Goal: Task Accomplishment & Management: Manage account settings

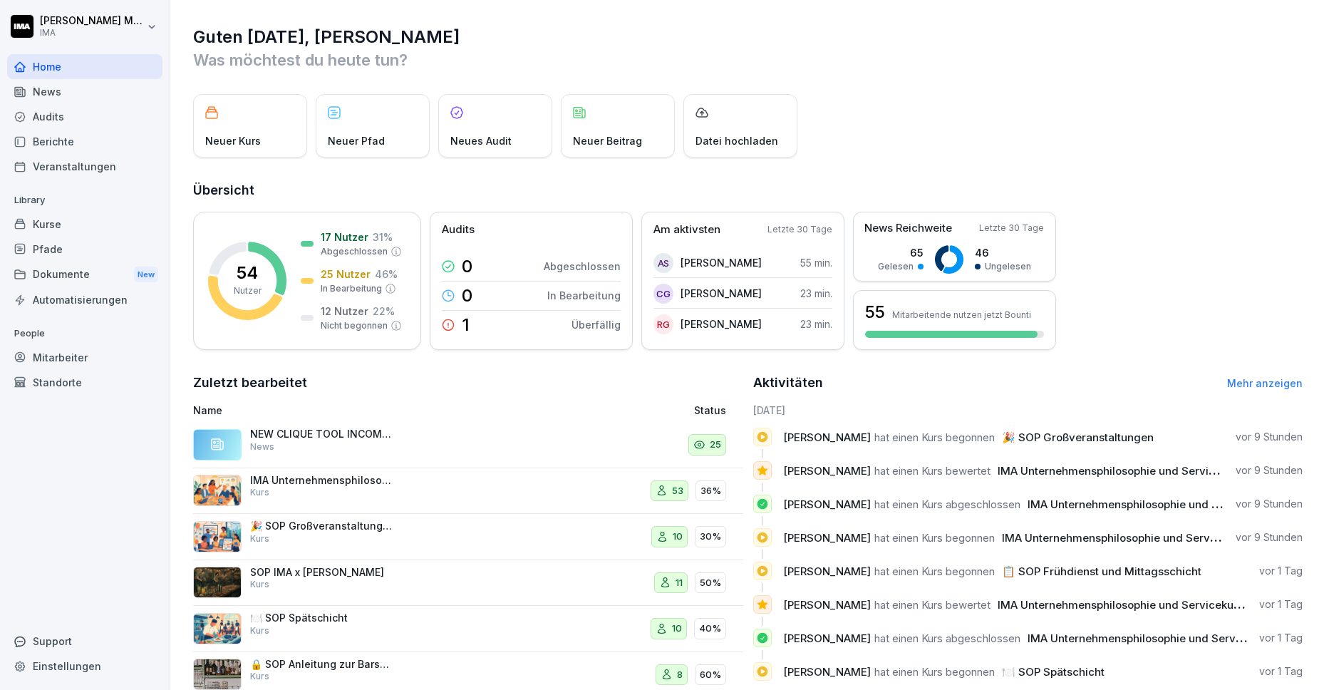
click at [89, 227] on div "Kurse" at bounding box center [84, 224] width 155 height 25
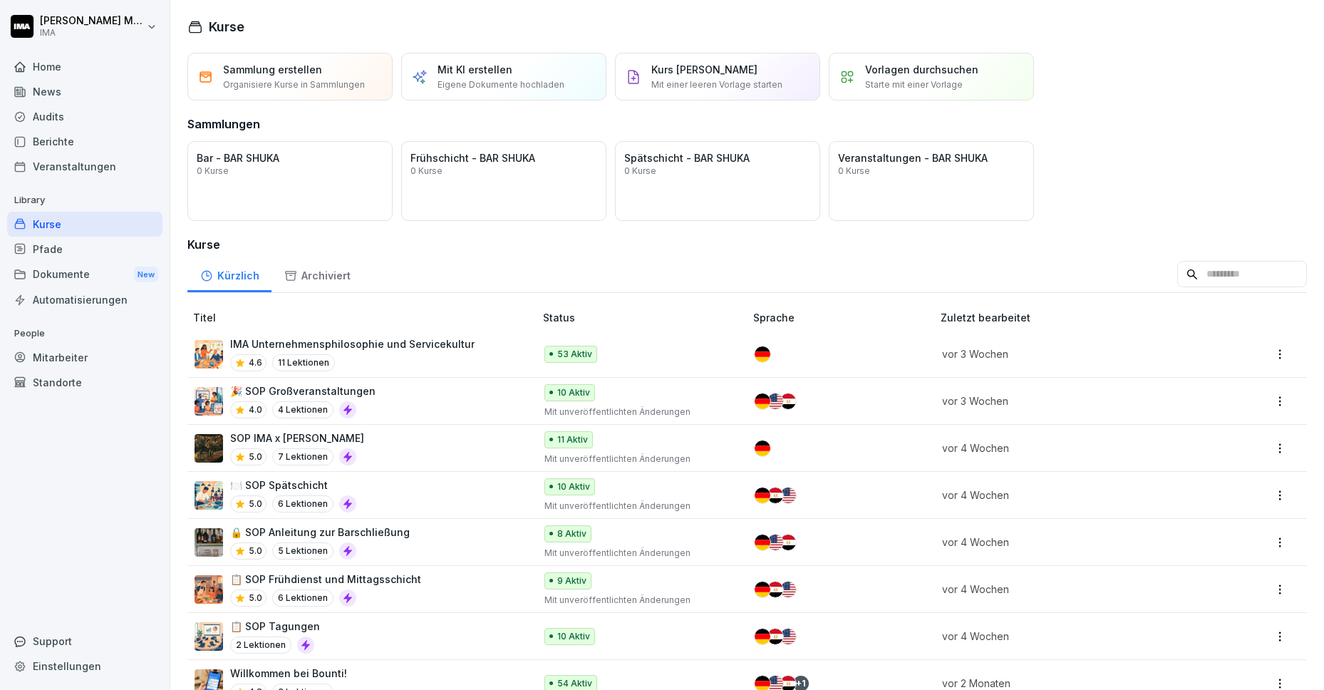
click at [50, 361] on div "Mitarbeiter" at bounding box center [84, 357] width 155 height 25
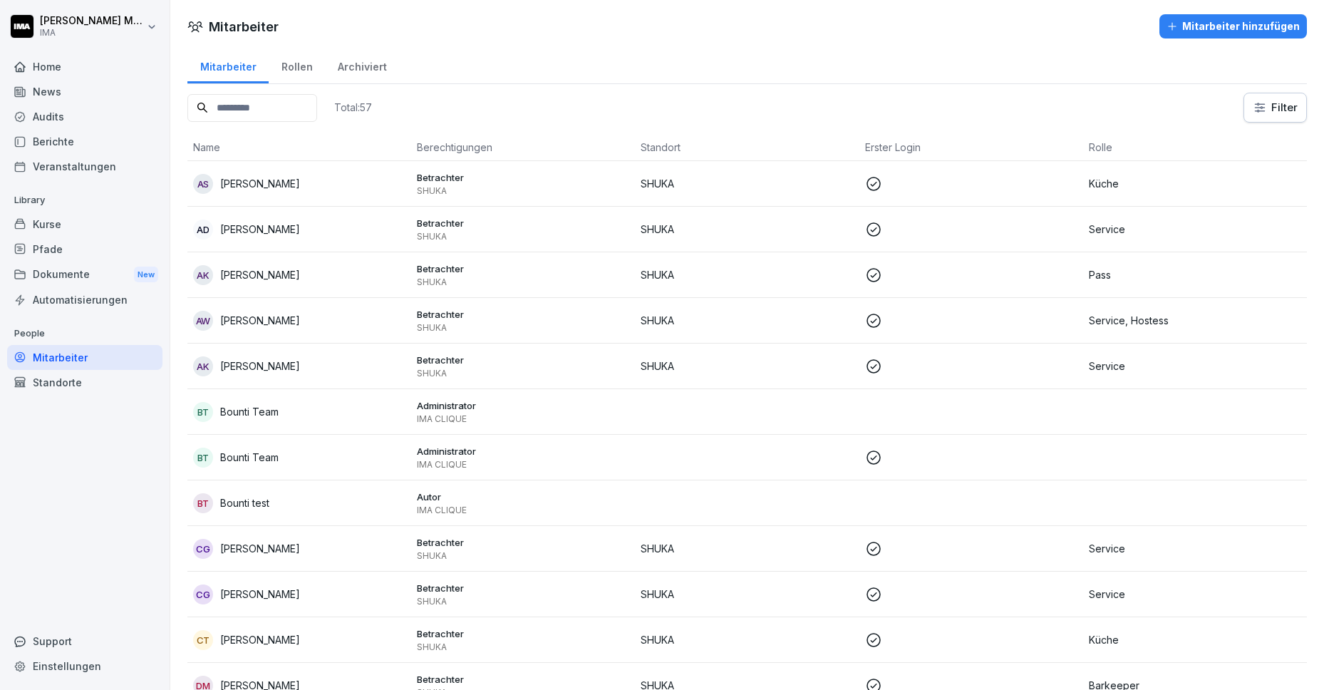
click at [1196, 28] on div "Mitarbeiter hinzufügen" at bounding box center [1232, 27] width 133 height 16
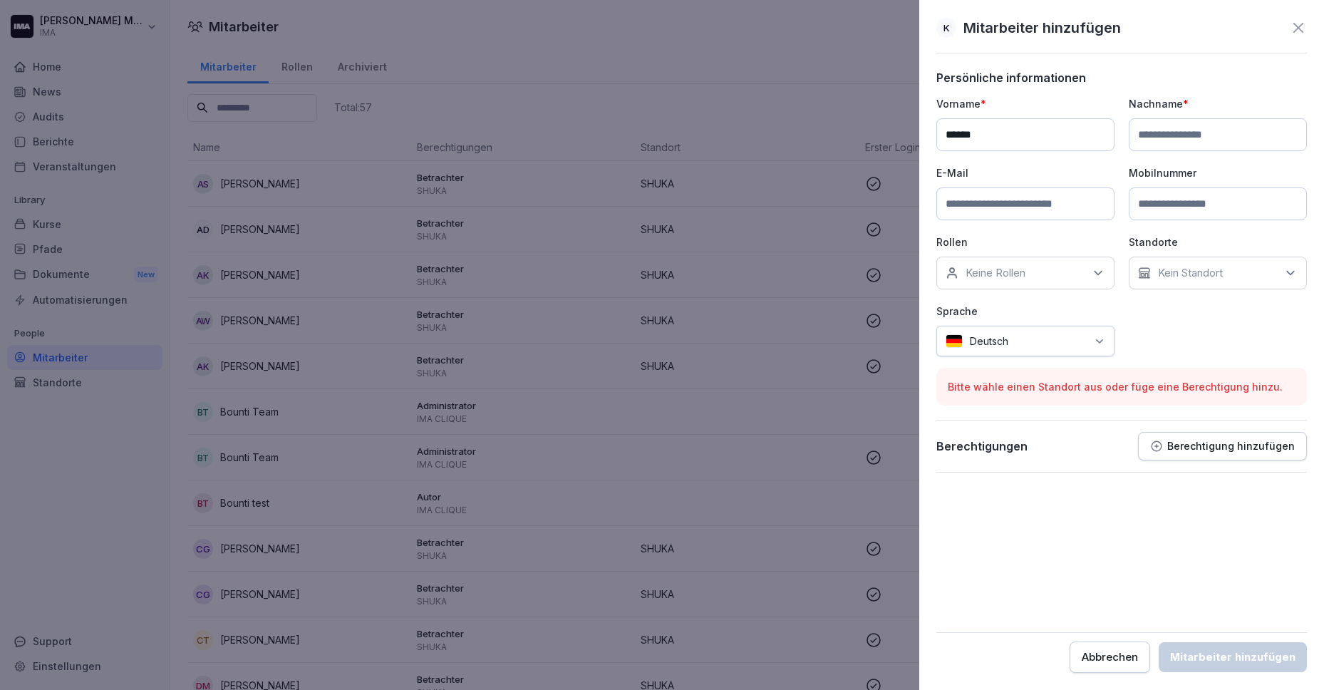
type input "******"
type input "**********"
click at [988, 216] on input at bounding box center [1025, 203] width 178 height 33
paste input "**********"
type input "**********"
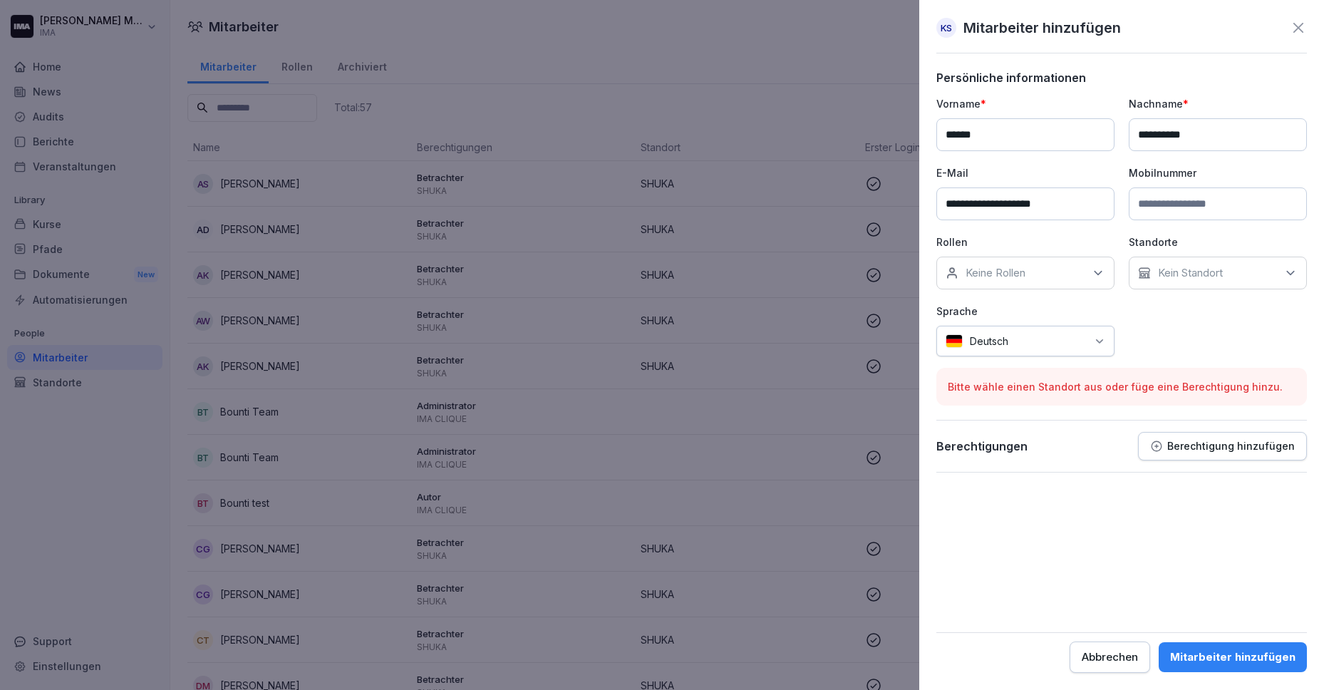
click at [996, 278] on p "Keine Rollen" at bounding box center [996, 273] width 60 height 14
click at [999, 413] on label "Service" at bounding box center [984, 419] width 37 height 13
click at [1213, 252] on div "Standorte Kein Standort" at bounding box center [1218, 261] width 178 height 55
click at [1185, 271] on p "Kein Standort" at bounding box center [1190, 273] width 65 height 14
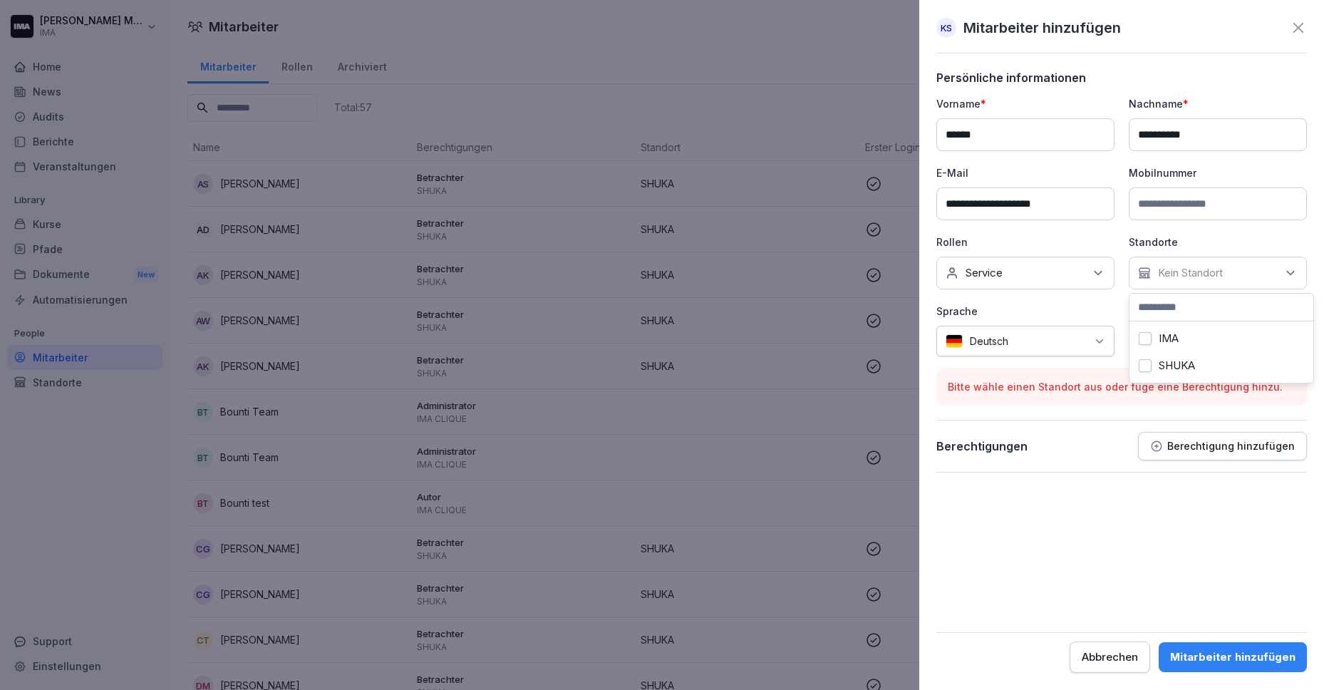
click at [1166, 366] on label "SHUKA" at bounding box center [1177, 365] width 36 height 13
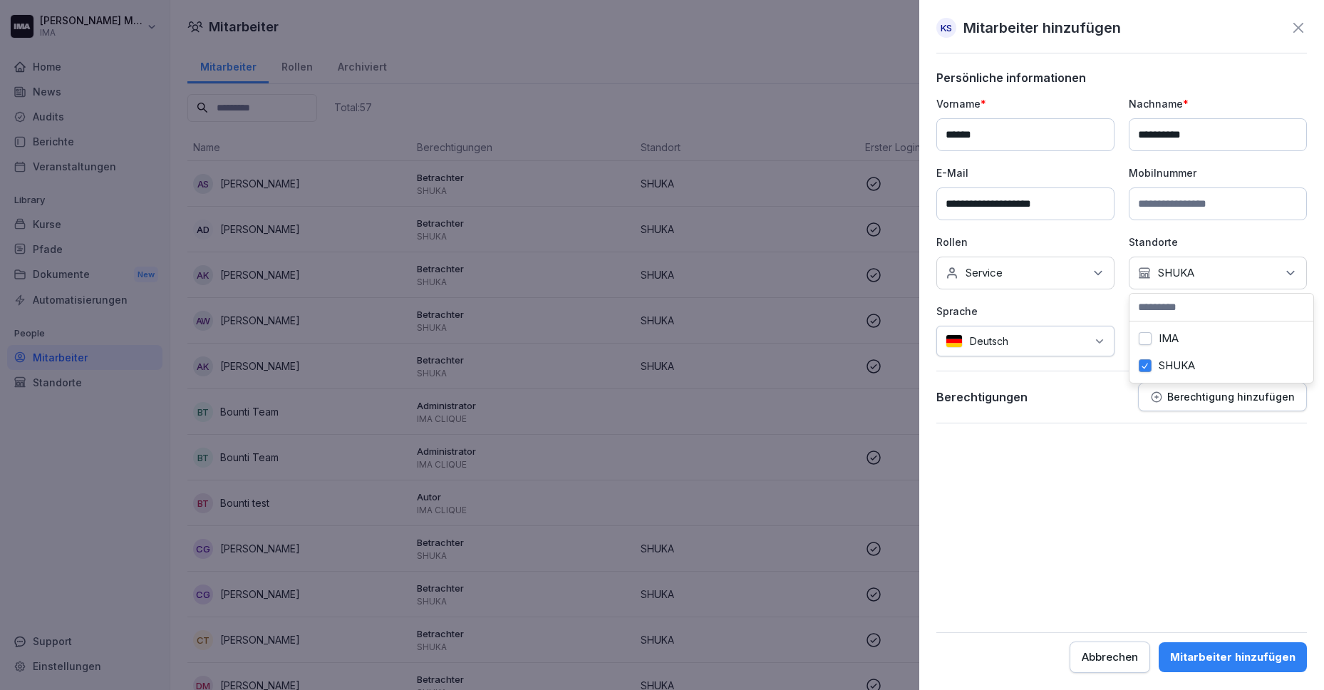
click at [1100, 505] on form "**********" at bounding box center [1121, 372] width 371 height 602
click at [1242, 393] on p "Berechtigung hinzufügen" at bounding box center [1231, 396] width 128 height 11
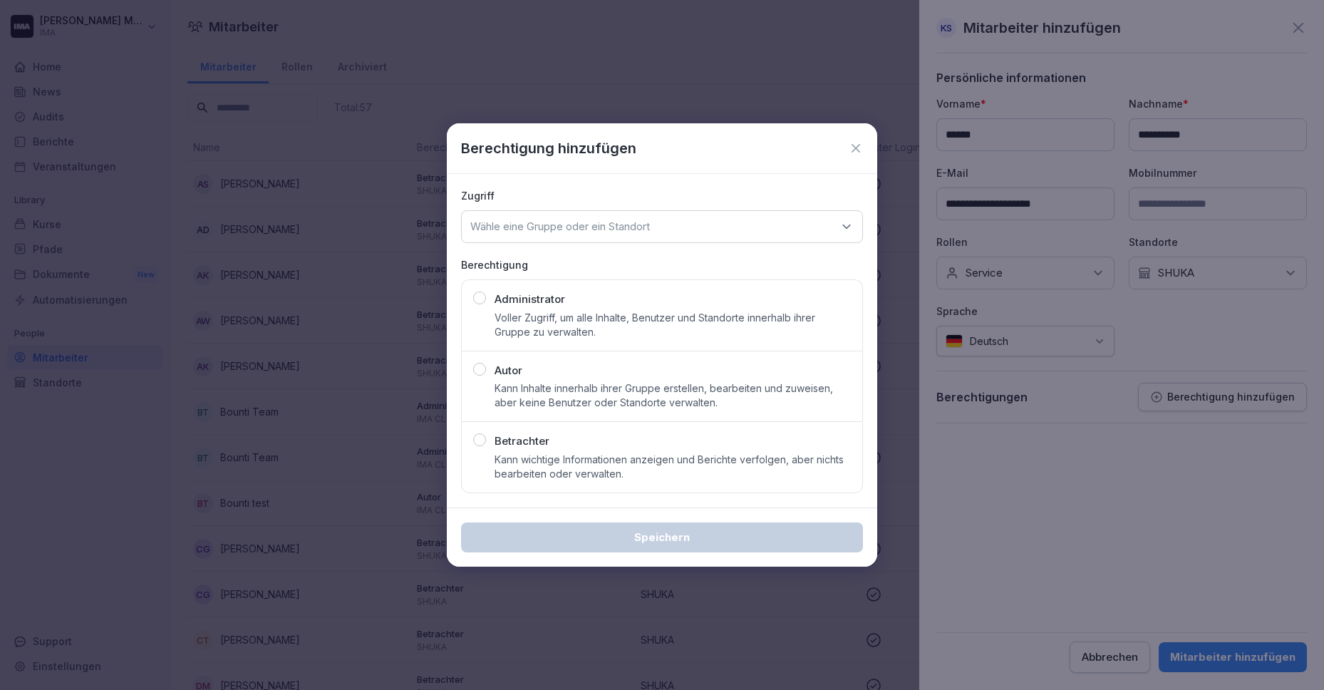
click at [567, 443] on div "Betrachter Kann wichtige Informationen anzeigen und Berichte verfolgen, aber ni…" at bounding box center [673, 457] width 356 height 48
click at [615, 214] on div "Wähle eine Gruppe oder ein Standort" at bounding box center [662, 226] width 402 height 33
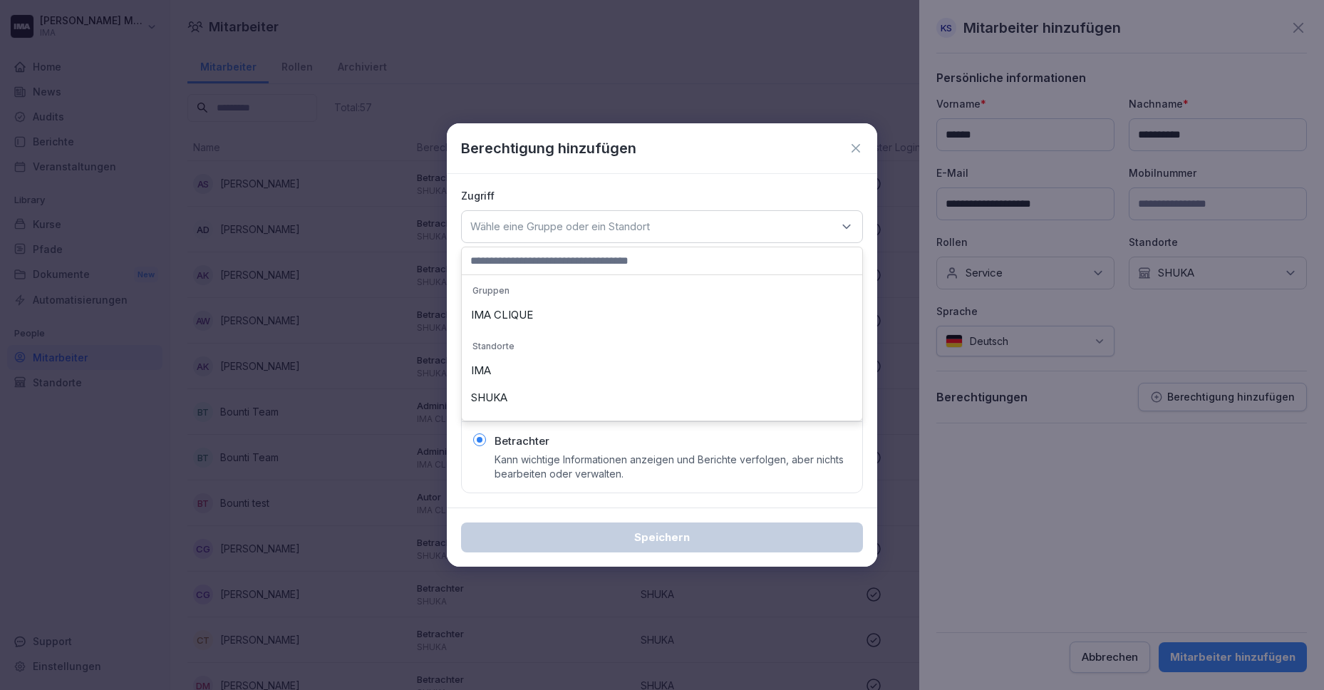
click at [566, 392] on div "SHUKA" at bounding box center [661, 397] width 393 height 27
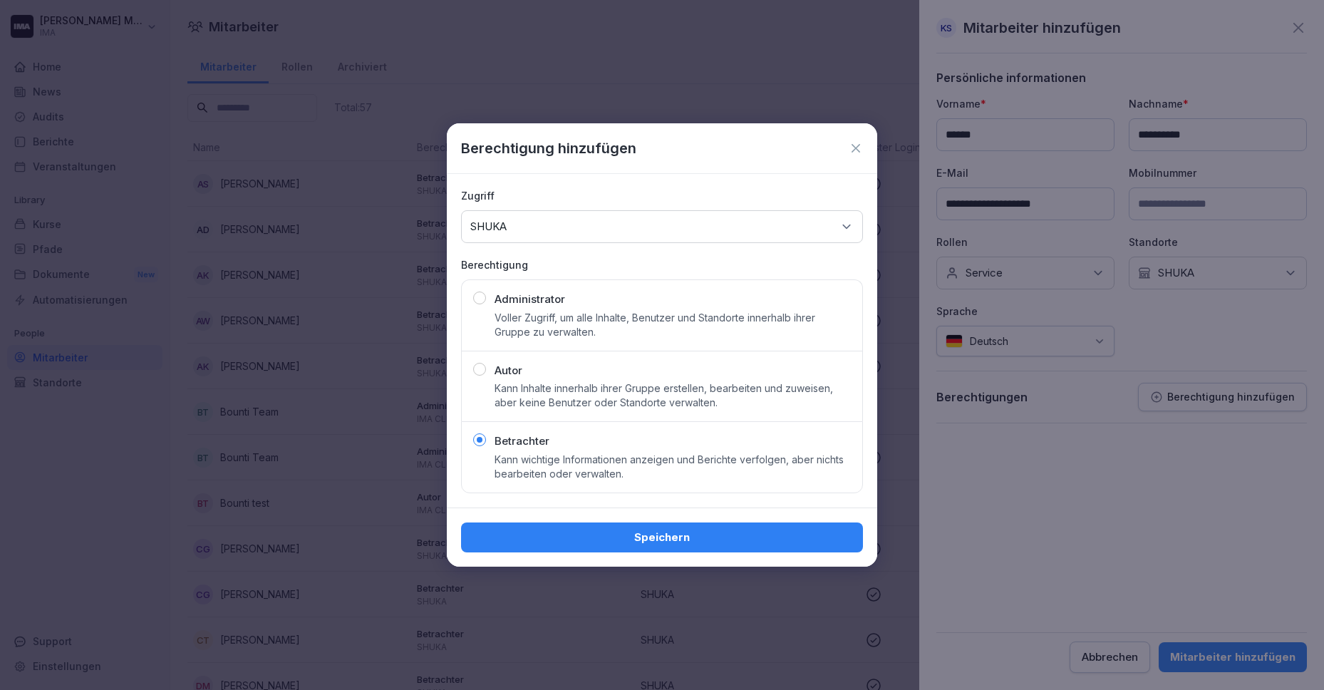
click at [662, 532] on div "Speichern" at bounding box center [661, 537] width 379 height 16
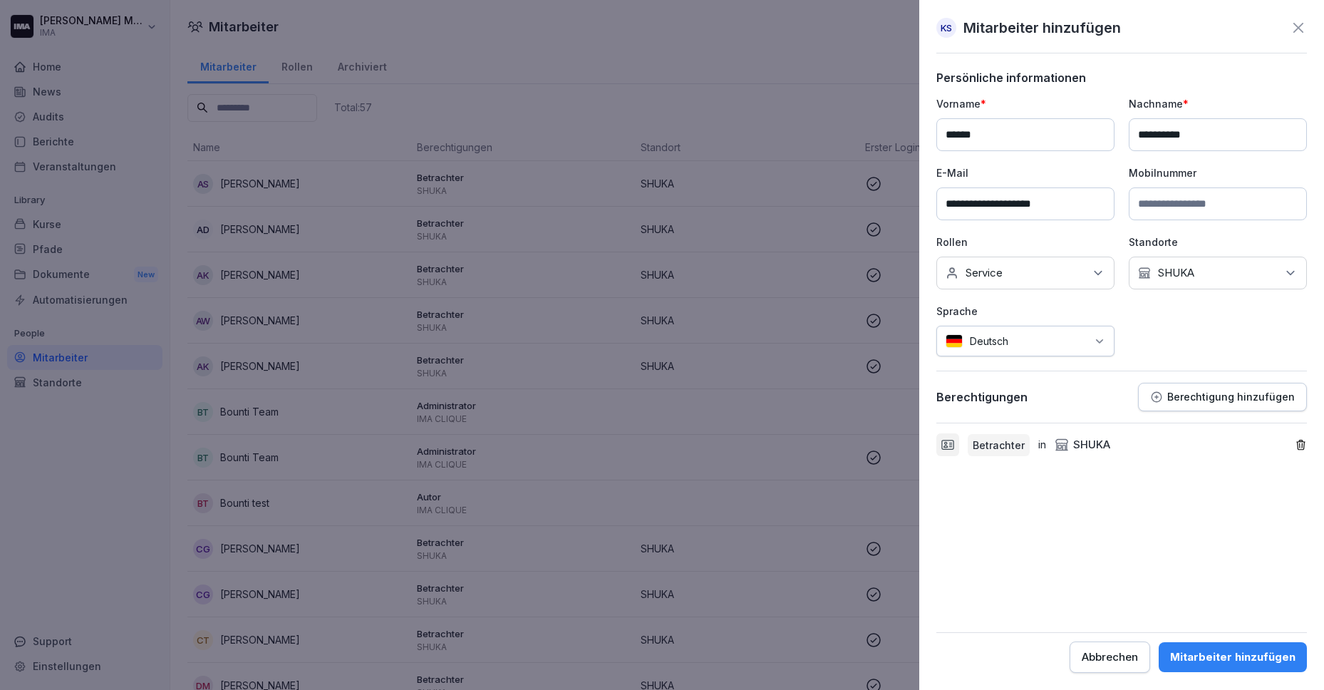
click at [1206, 648] on button "Mitarbeiter hinzufügen" at bounding box center [1233, 657] width 148 height 30
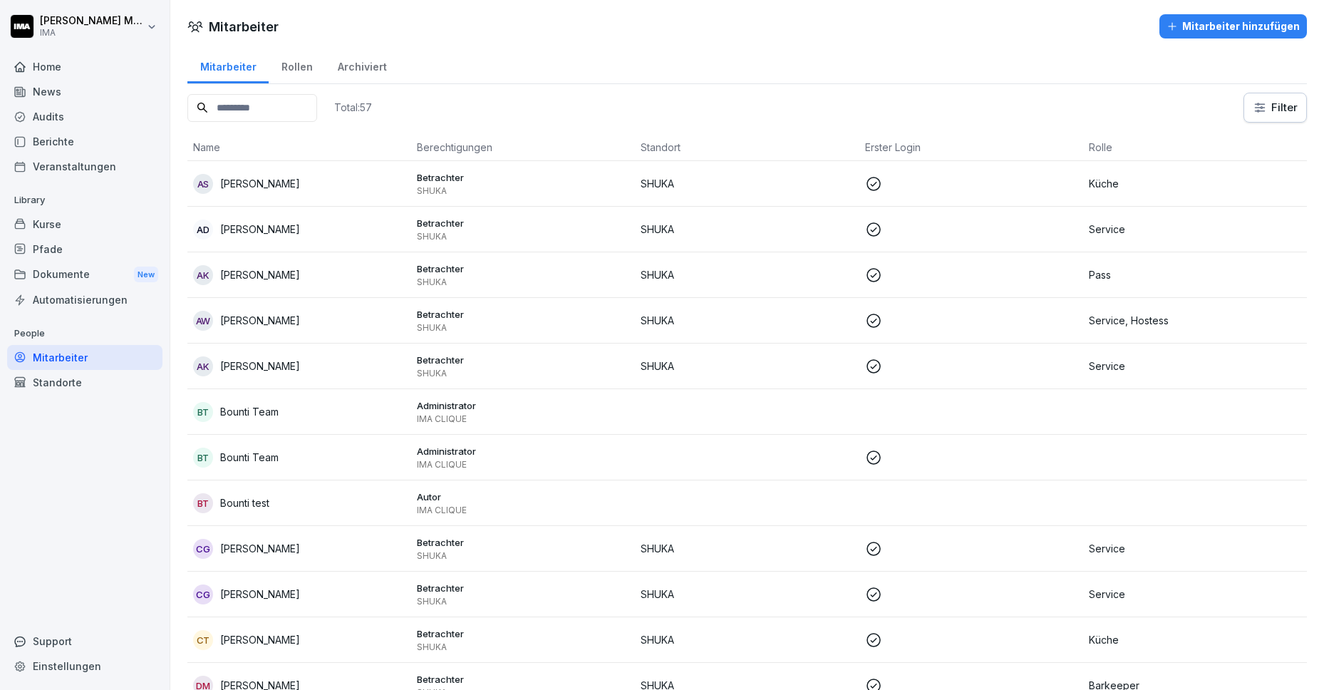
click at [41, 220] on div "Kurse" at bounding box center [84, 224] width 155 height 25
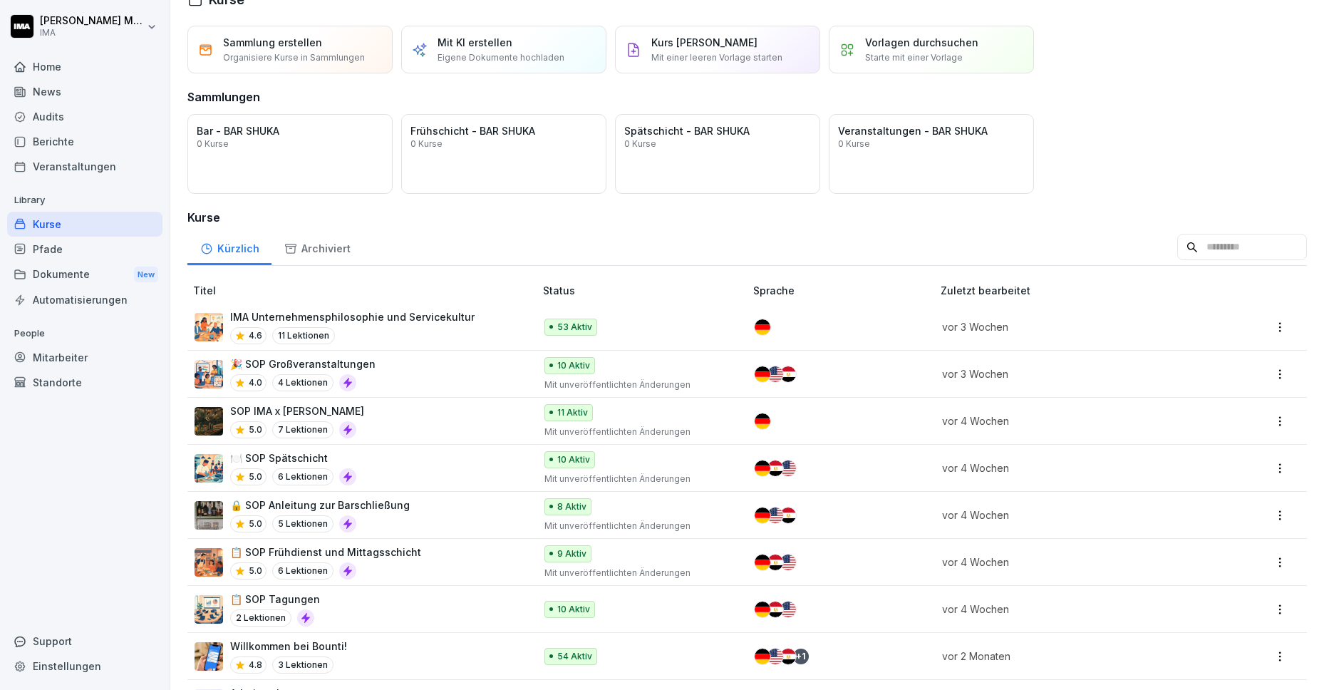
scroll to position [29, 0]
click at [388, 331] on div "4.6 11 Lektionen" at bounding box center [352, 334] width 244 height 17
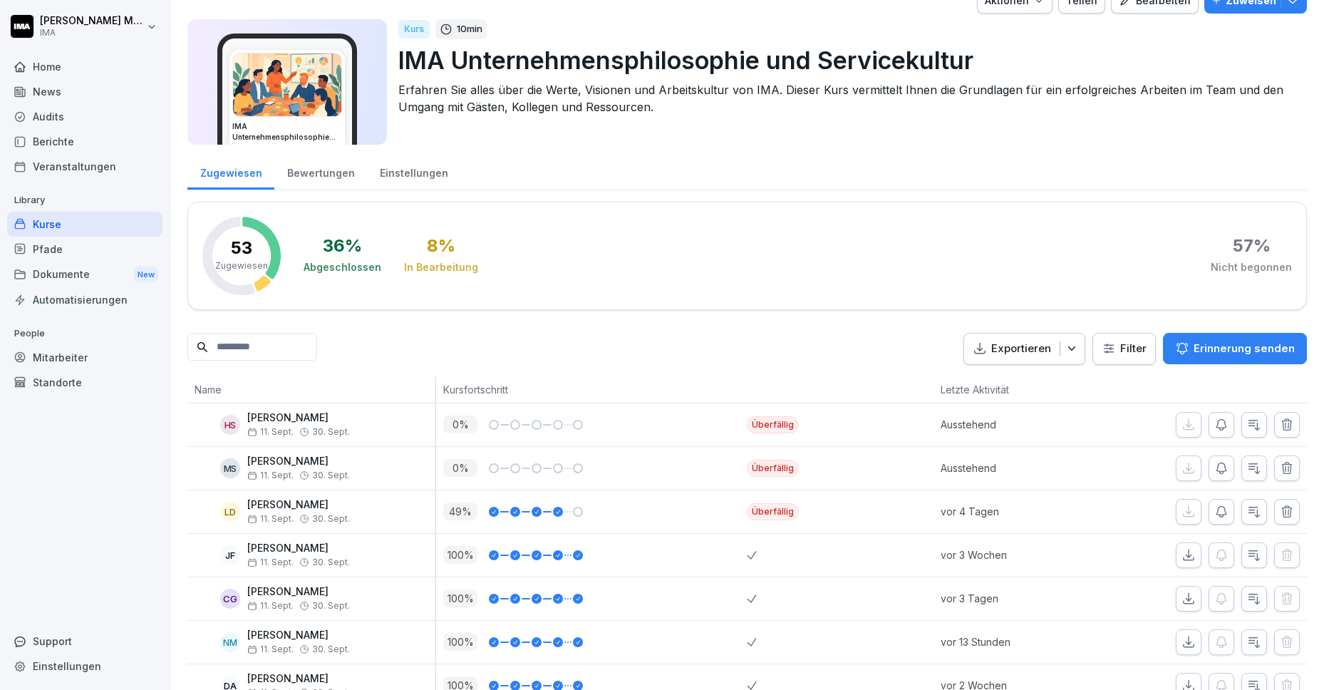
scroll to position [31, 0]
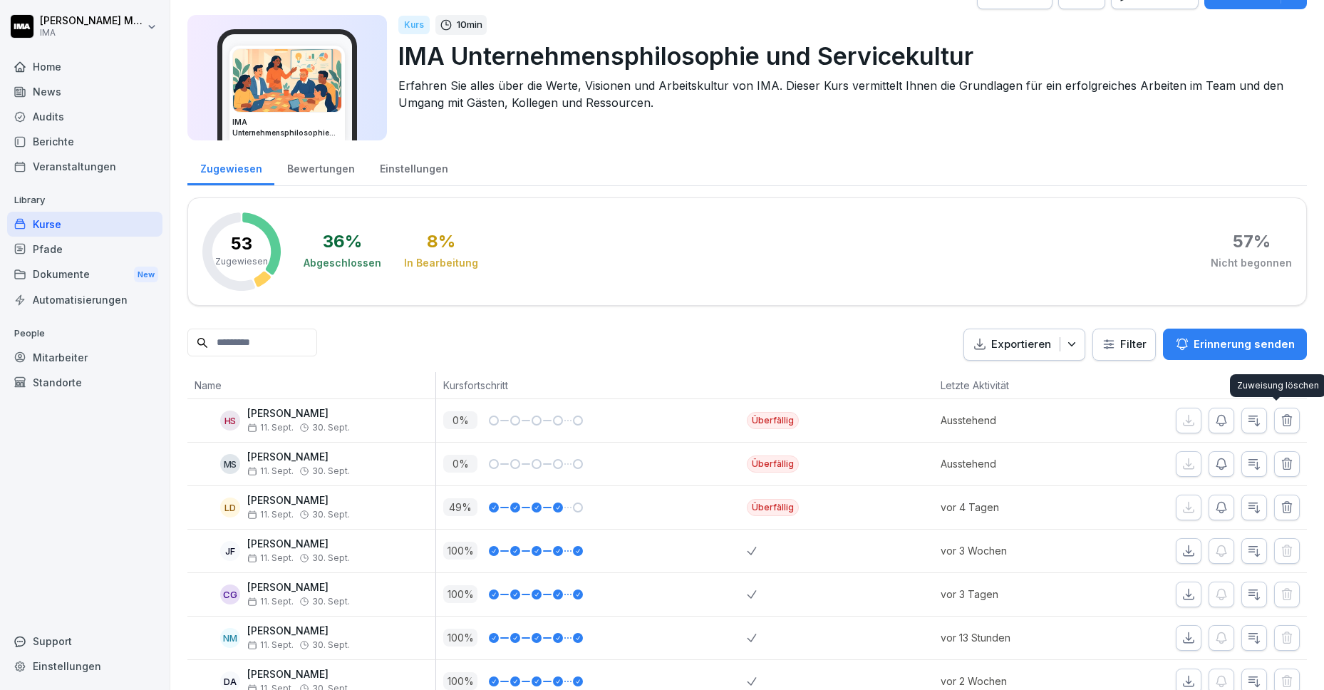
click at [1280, 423] on icon "button" at bounding box center [1287, 420] width 14 height 14
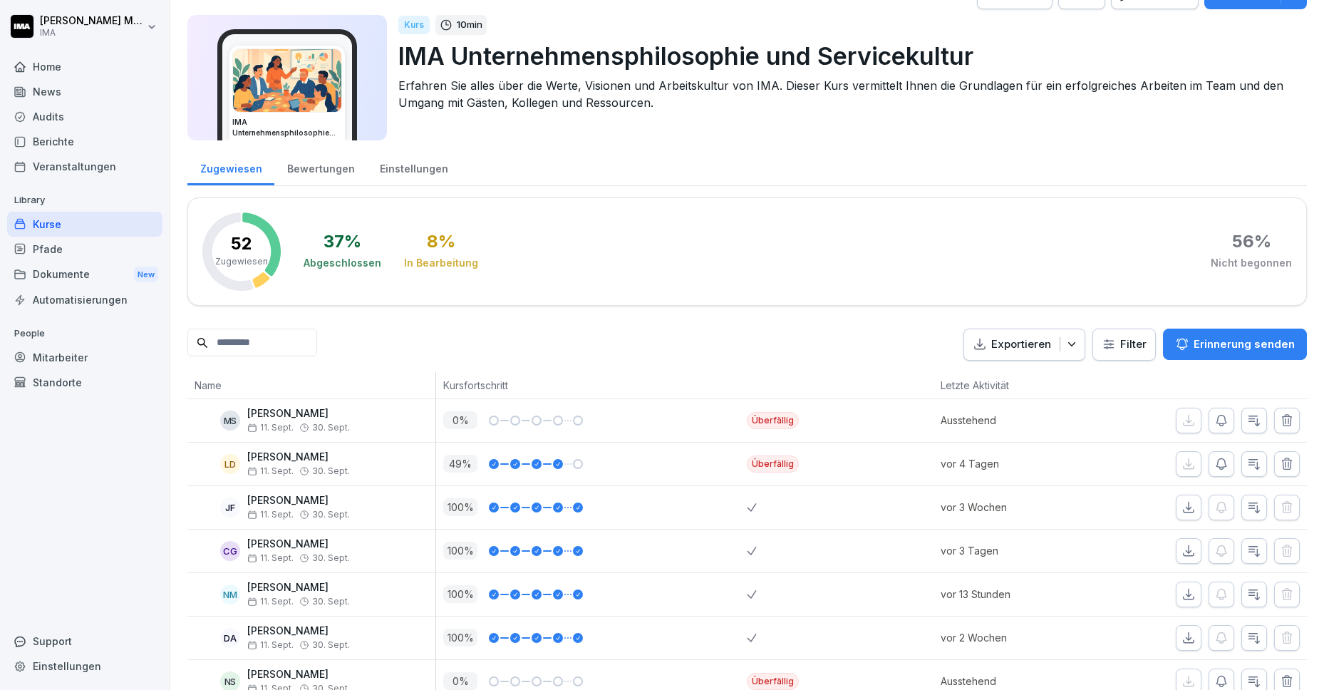
click at [1280, 423] on icon "button" at bounding box center [1287, 420] width 14 height 14
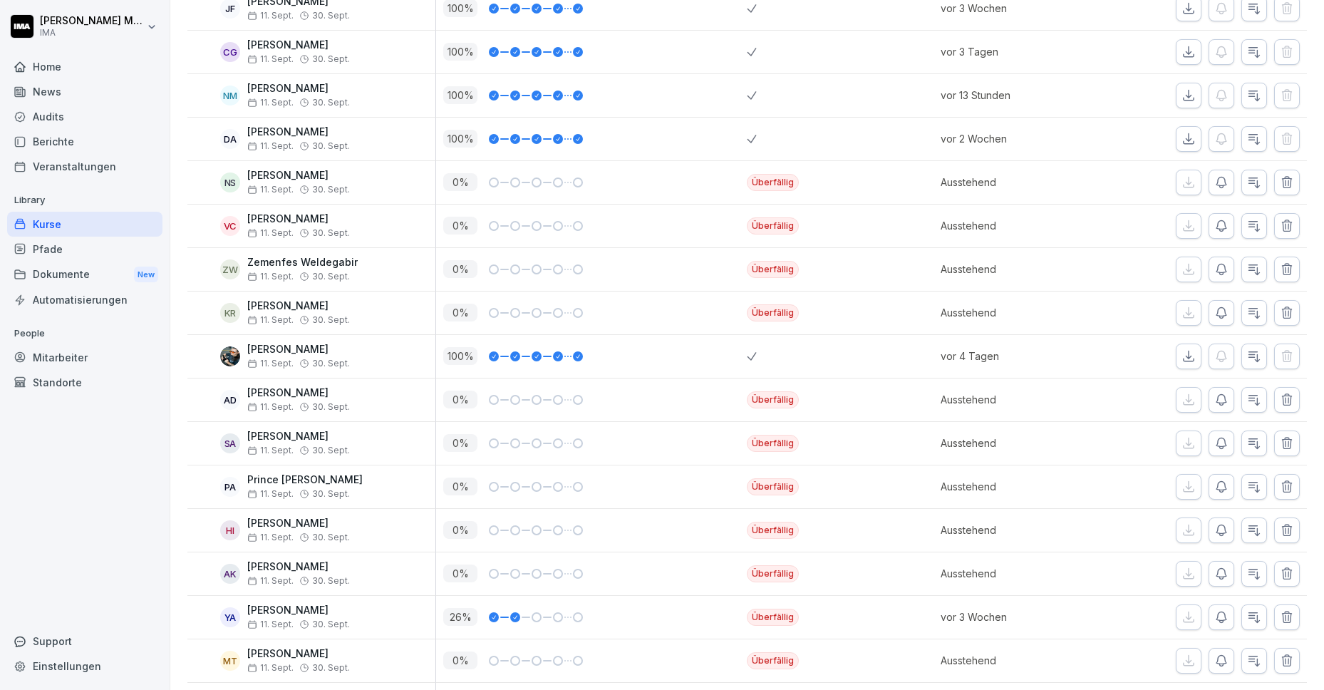
scroll to position [0, 0]
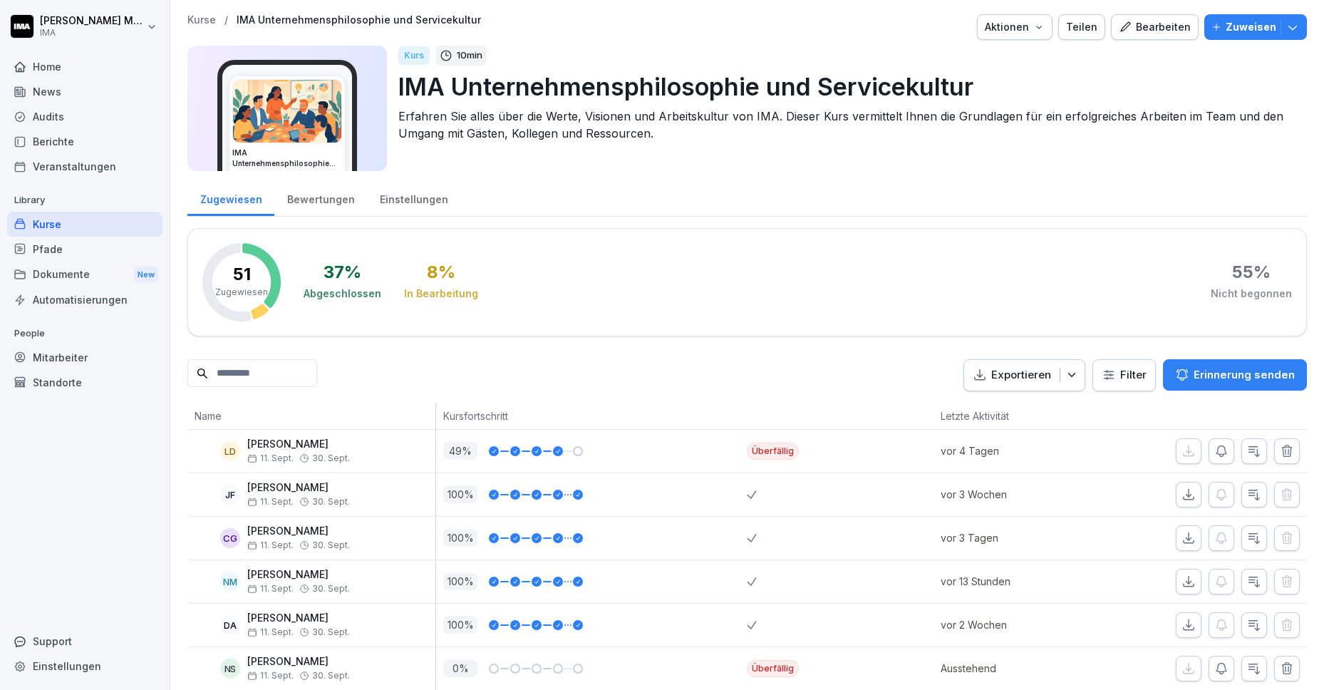
click at [1221, 370] on p "Erinnerung senden" at bounding box center [1244, 375] width 101 height 16
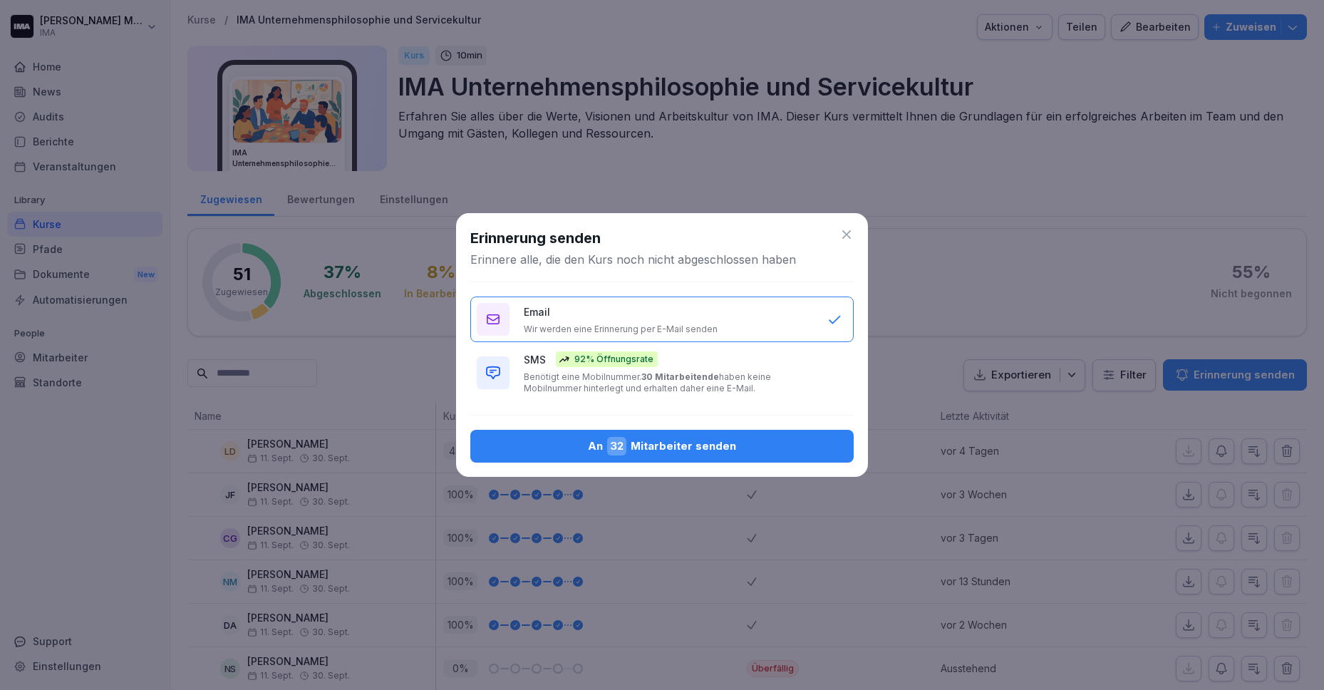
click at [844, 235] on icon at bounding box center [846, 234] width 14 height 14
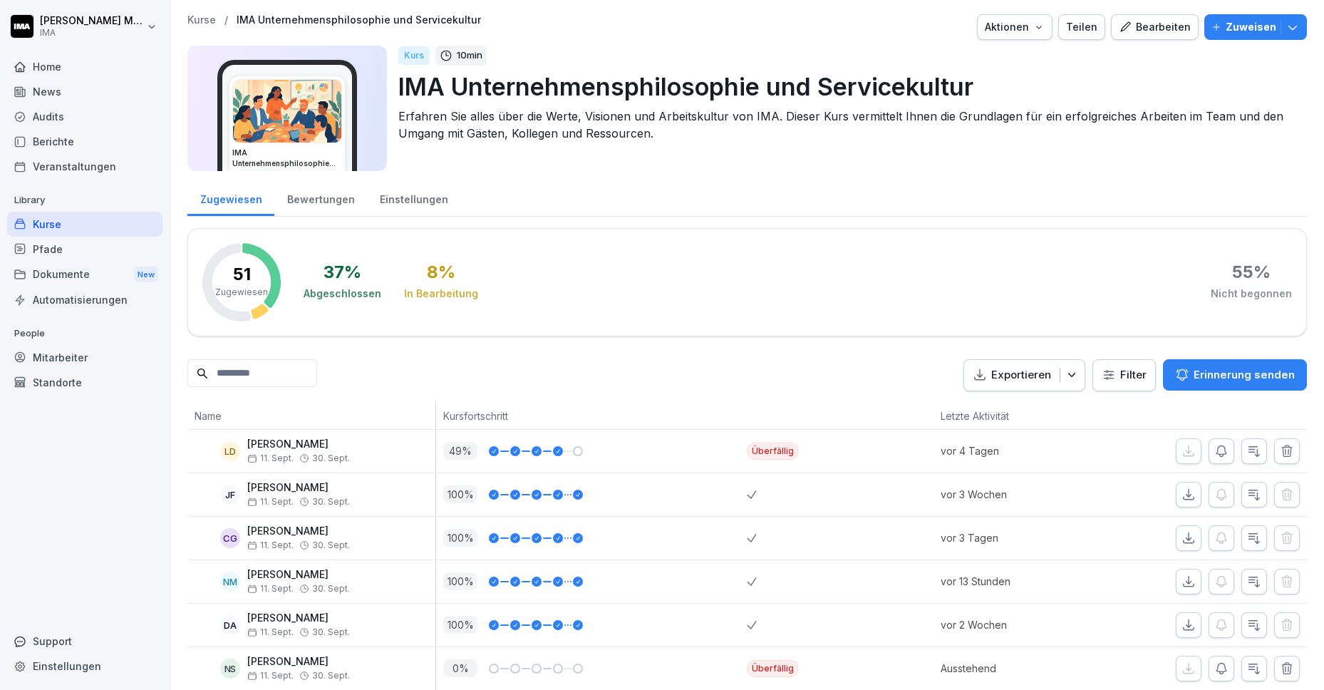
click at [1241, 38] on button "Zuweisen" at bounding box center [1255, 27] width 103 height 26
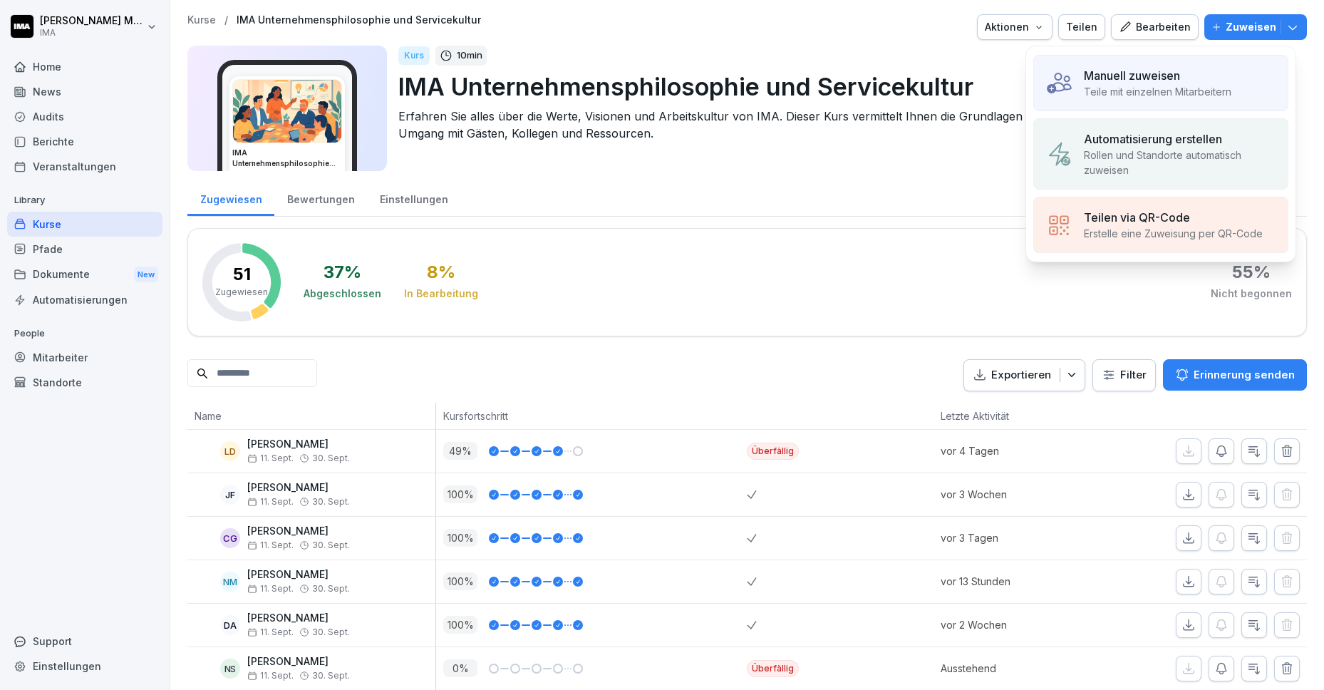
click at [1164, 91] on p "Teile mit einzelnen Mitarbeitern" at bounding box center [1158, 91] width 148 height 15
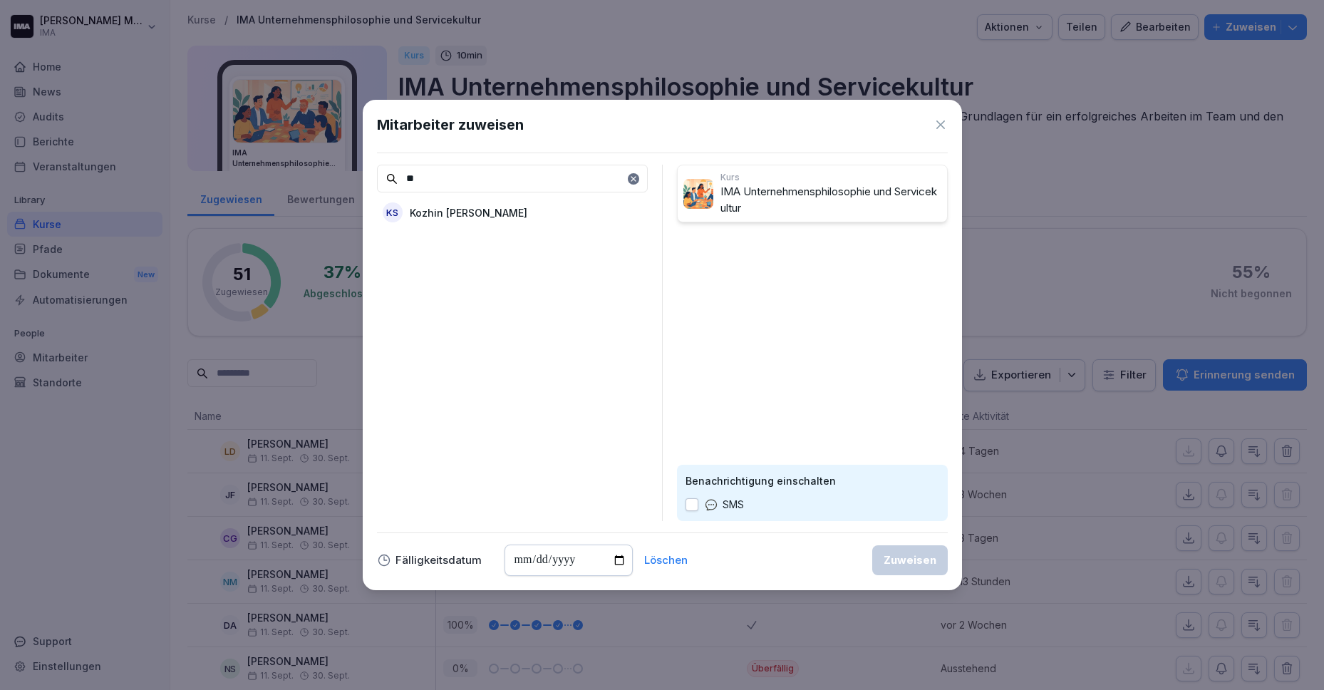
type input "**"
click at [540, 213] on div "KS Kozhin Hama Saeed" at bounding box center [512, 213] width 271 height 26
click at [616, 562] on input "date" at bounding box center [569, 559] width 128 height 31
type input "**********"
click at [915, 560] on div "Zuweisen" at bounding box center [910, 560] width 53 height 16
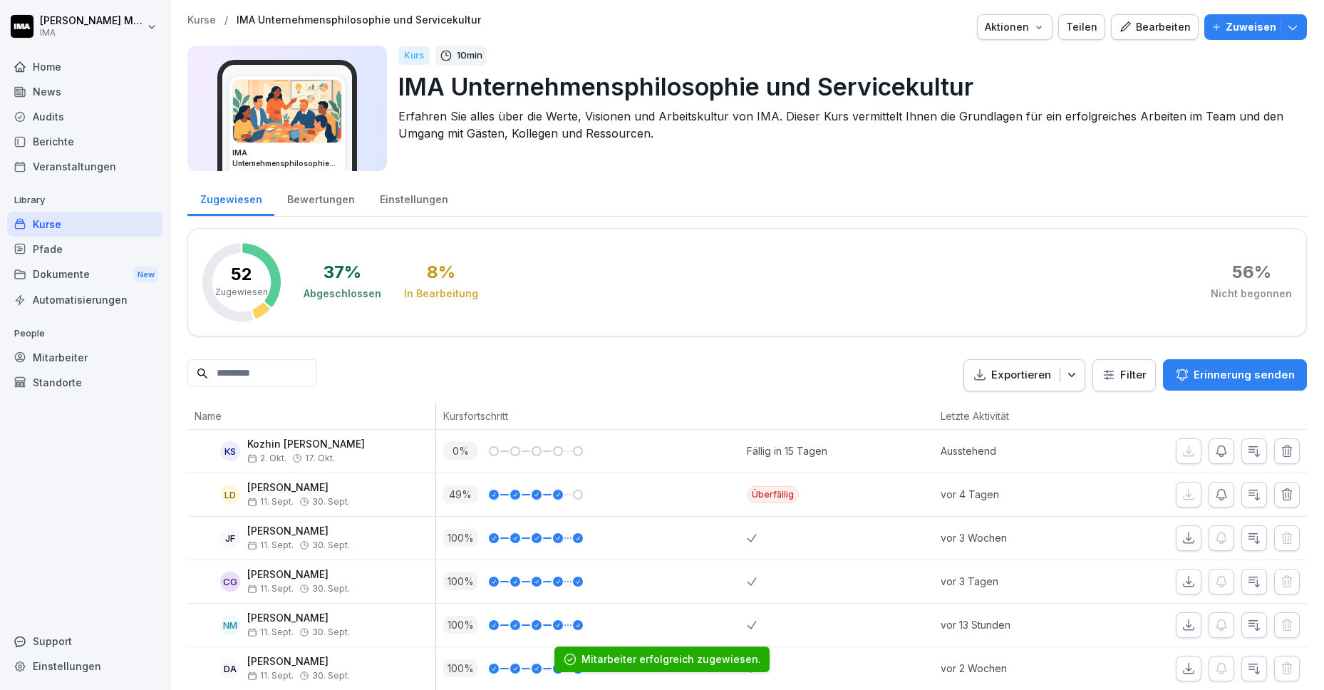
click at [200, 21] on p "Kurse" at bounding box center [201, 20] width 29 height 12
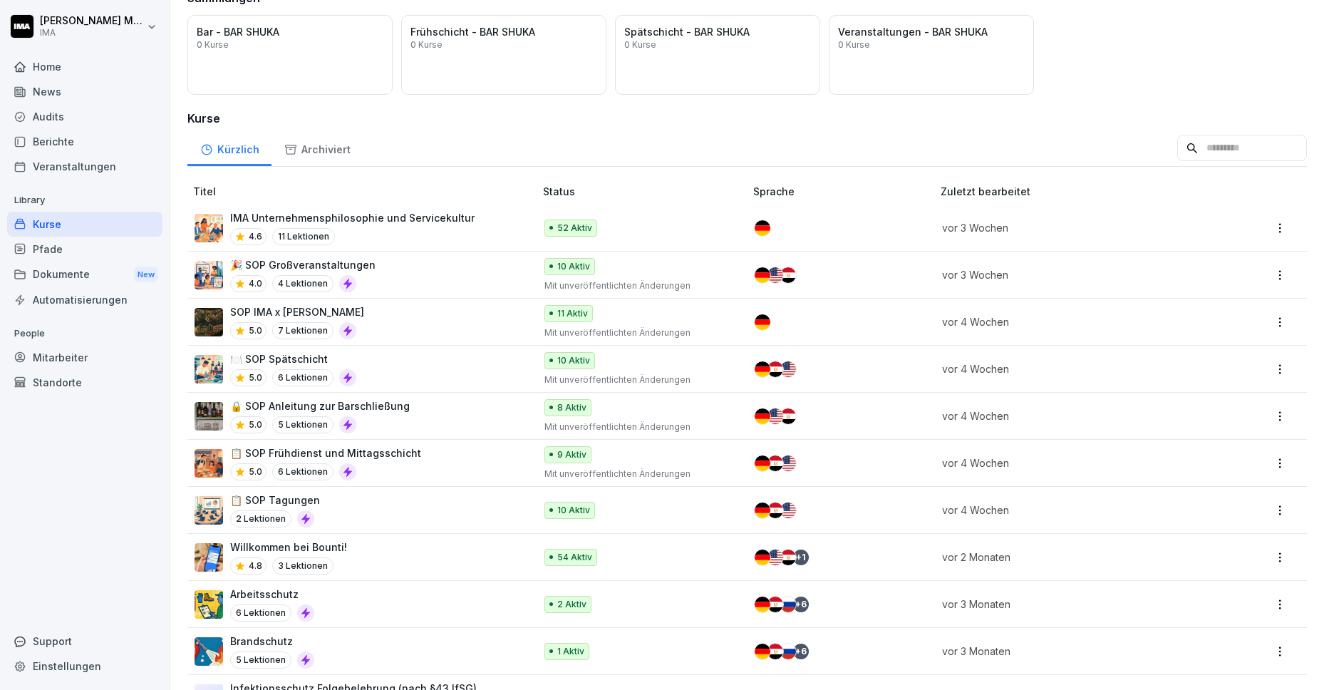
scroll to position [138, 0]
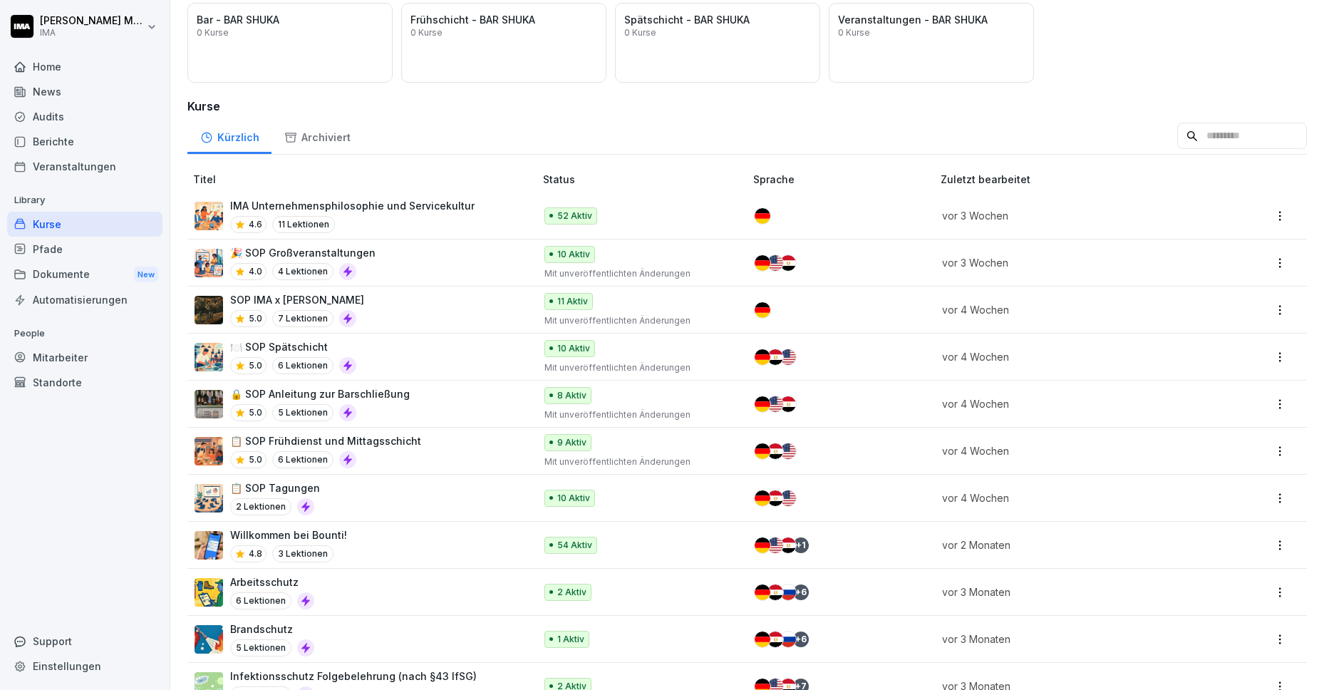
click at [463, 459] on div "📋 SOP Frühdienst und Mittagsschicht 5.0 6 Lektionen" at bounding box center [358, 450] width 326 height 35
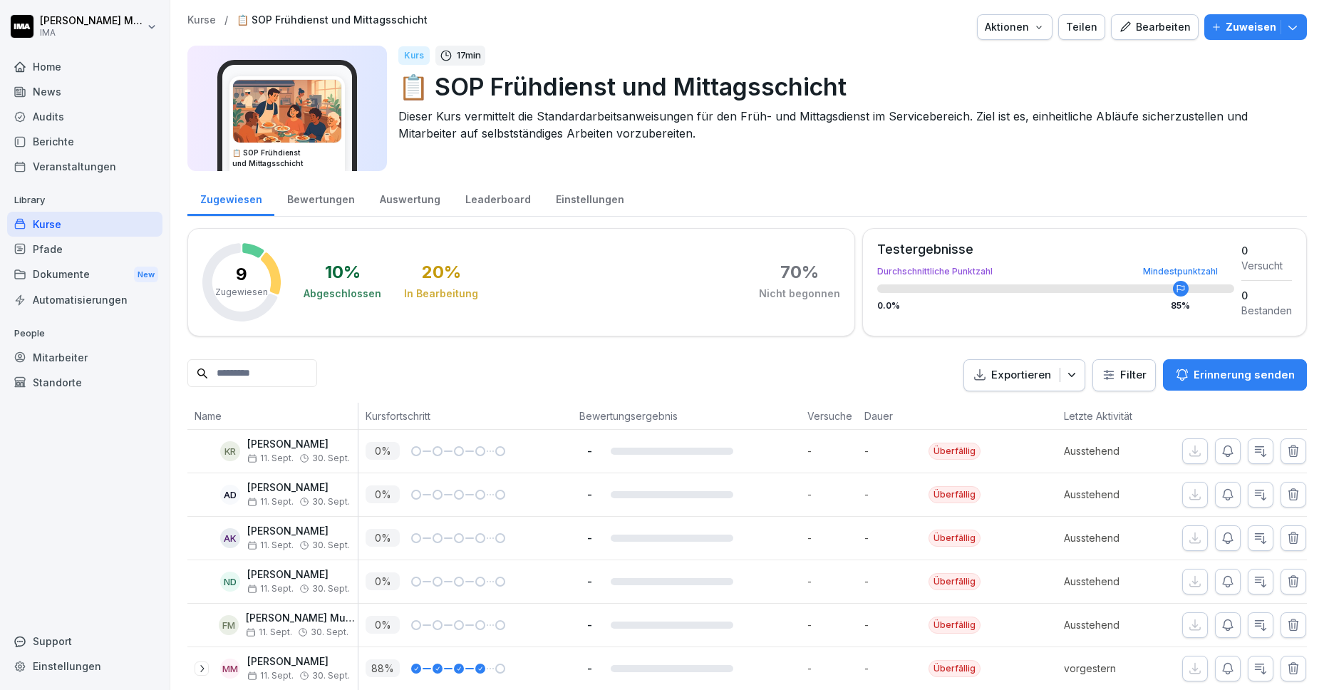
click at [1226, 31] on p "Zuweisen" at bounding box center [1251, 27] width 51 height 16
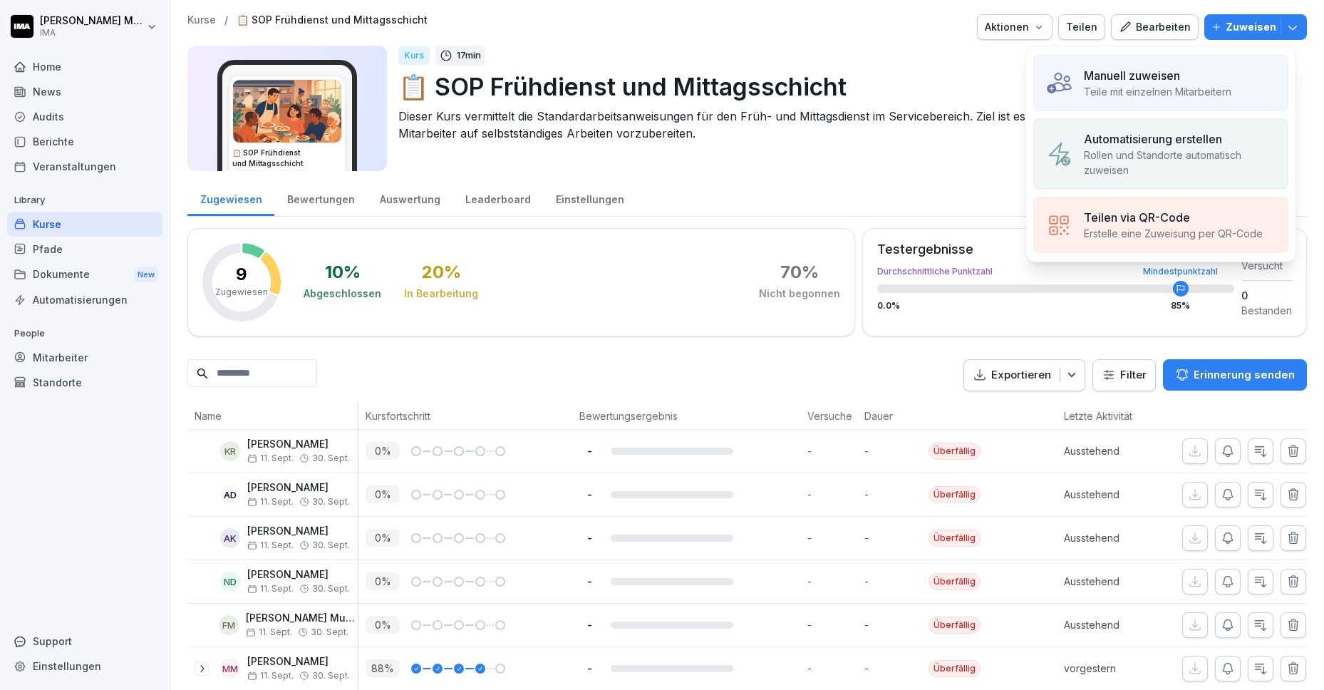
click at [1120, 84] on p "Teile mit einzelnen Mitarbeitern" at bounding box center [1158, 91] width 148 height 15
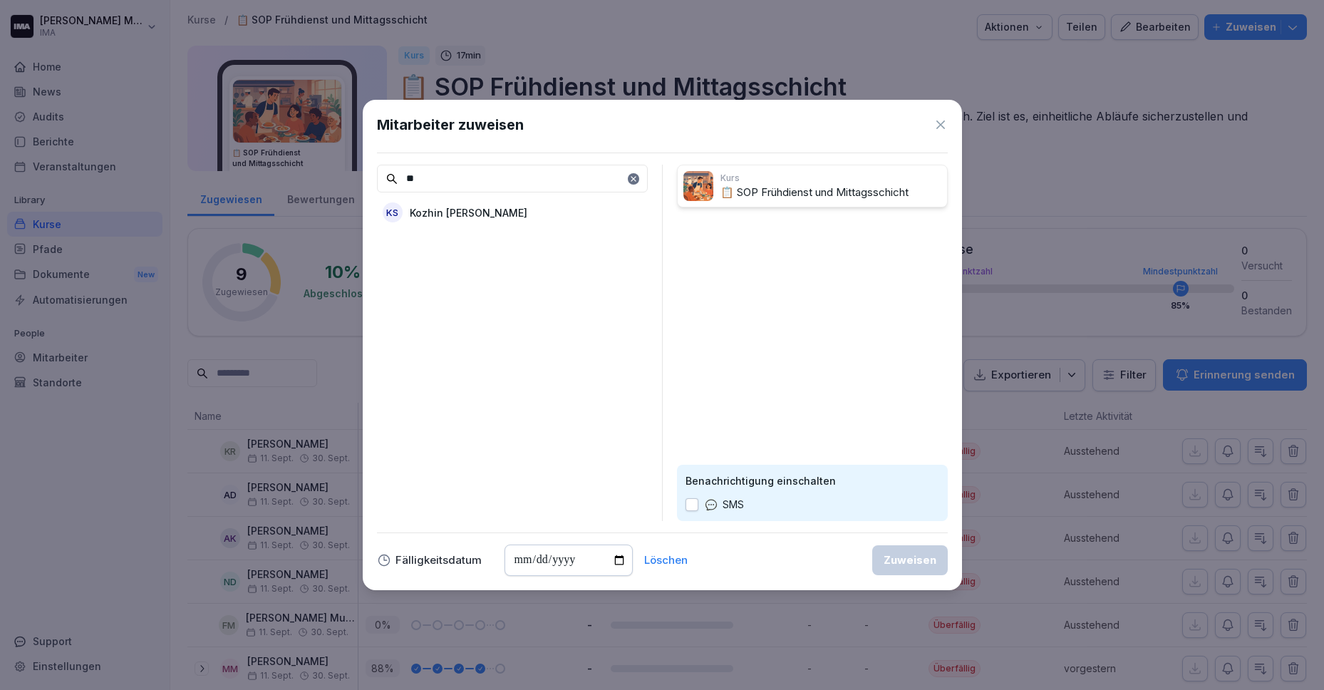
type input "**"
click at [454, 215] on p "Kozhin [PERSON_NAME]" at bounding box center [469, 212] width 118 height 15
click at [617, 564] on input "date" at bounding box center [569, 559] width 128 height 31
type input "**********"
click at [911, 562] on div "Zuweisen" at bounding box center [910, 560] width 53 height 16
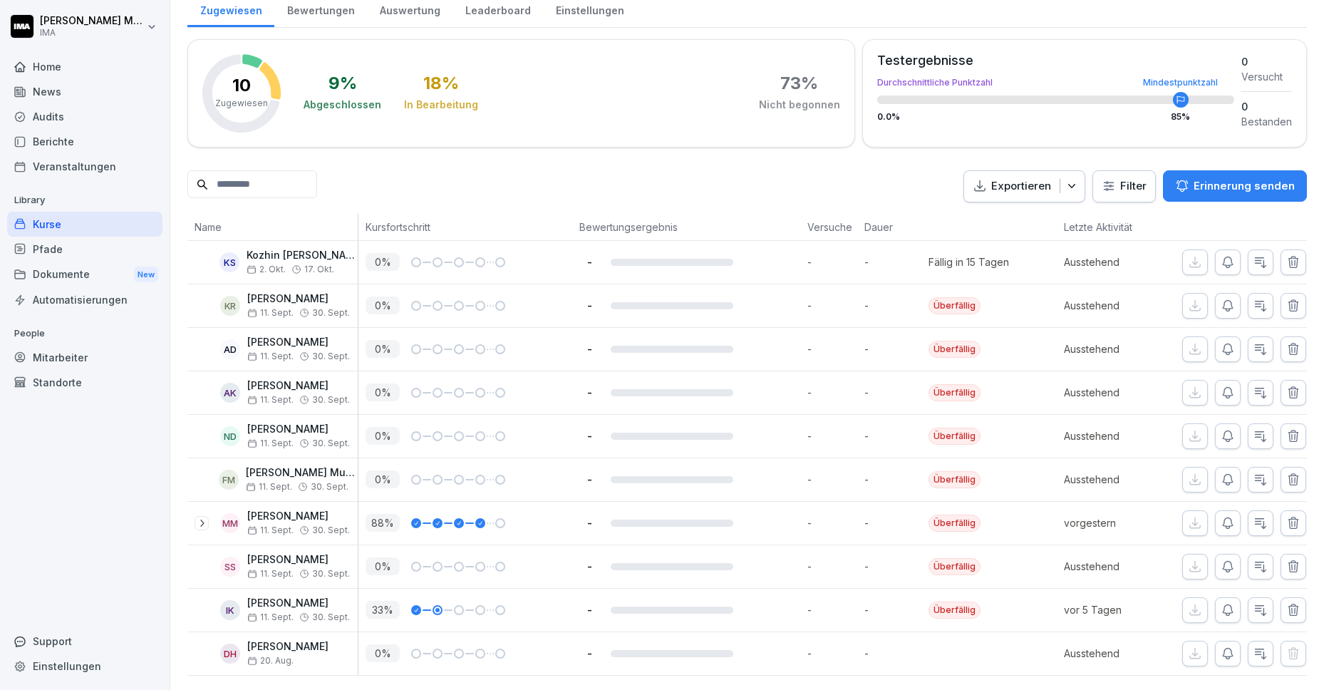
scroll to position [0, 17]
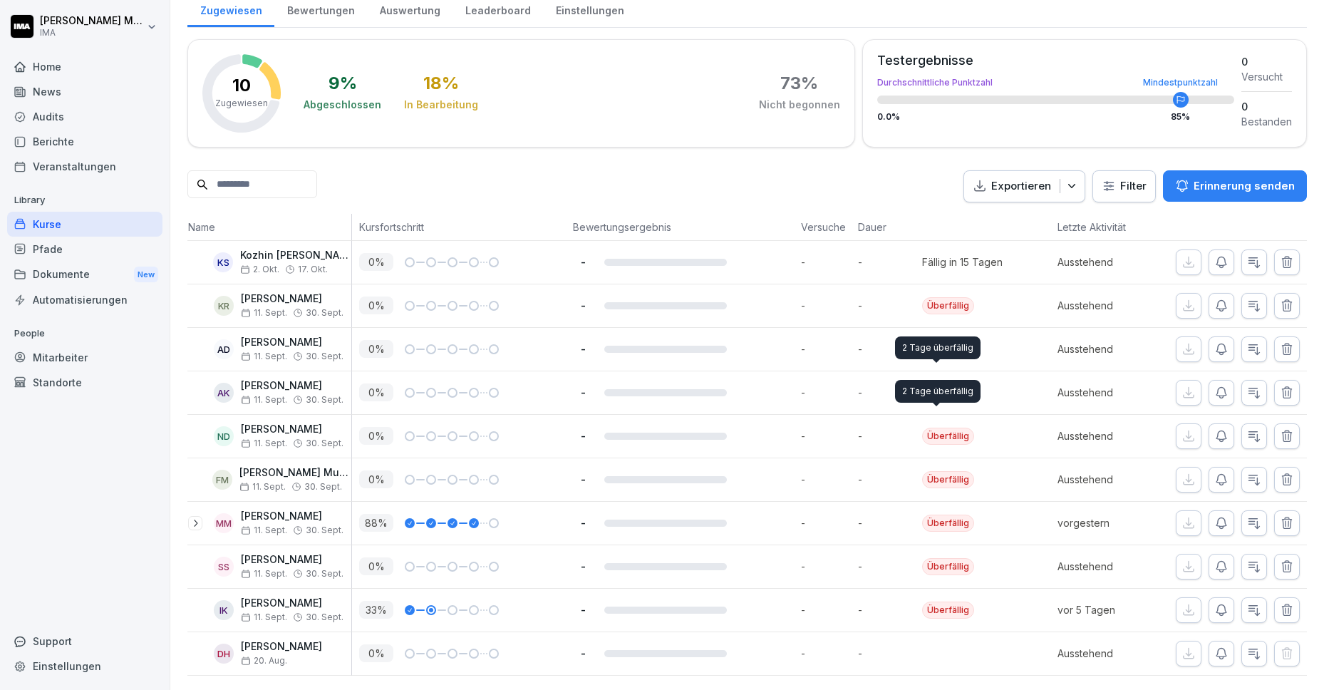
click at [1234, 170] on button "Erinnerung senden" at bounding box center [1235, 185] width 144 height 31
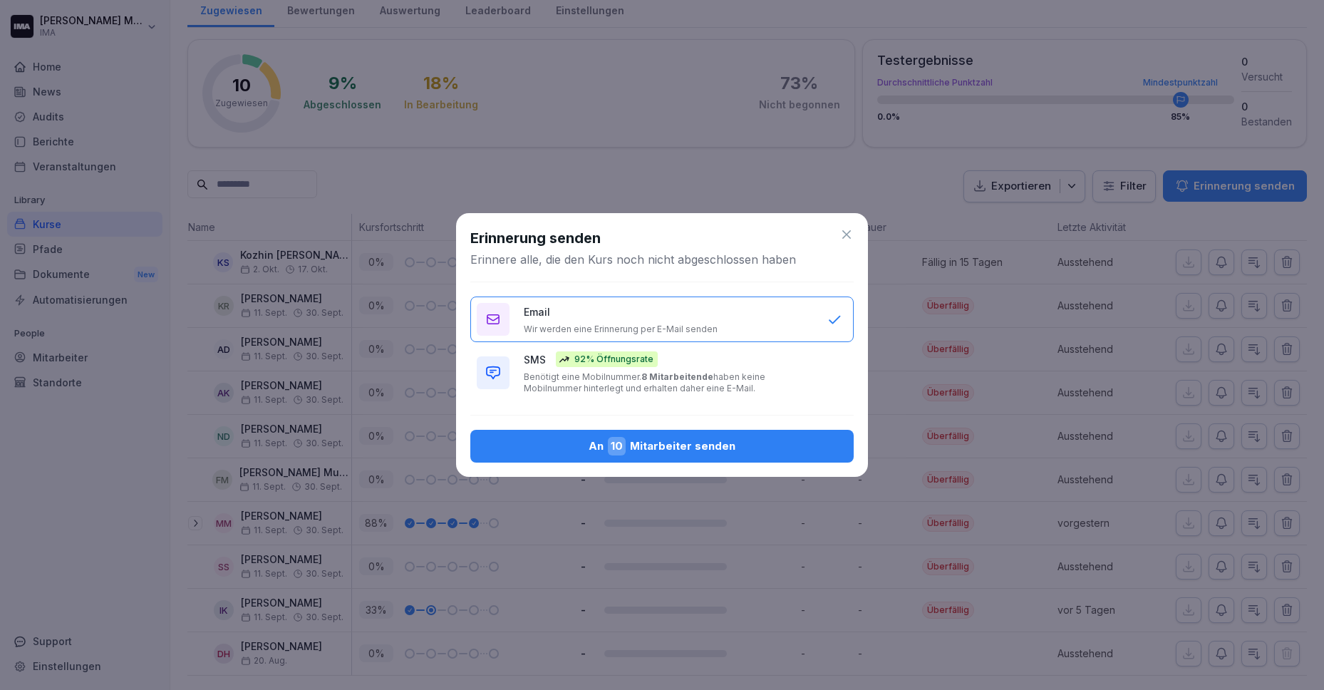
click at [688, 445] on div "An 10 Mitarbeiter senden" at bounding box center [662, 446] width 361 height 19
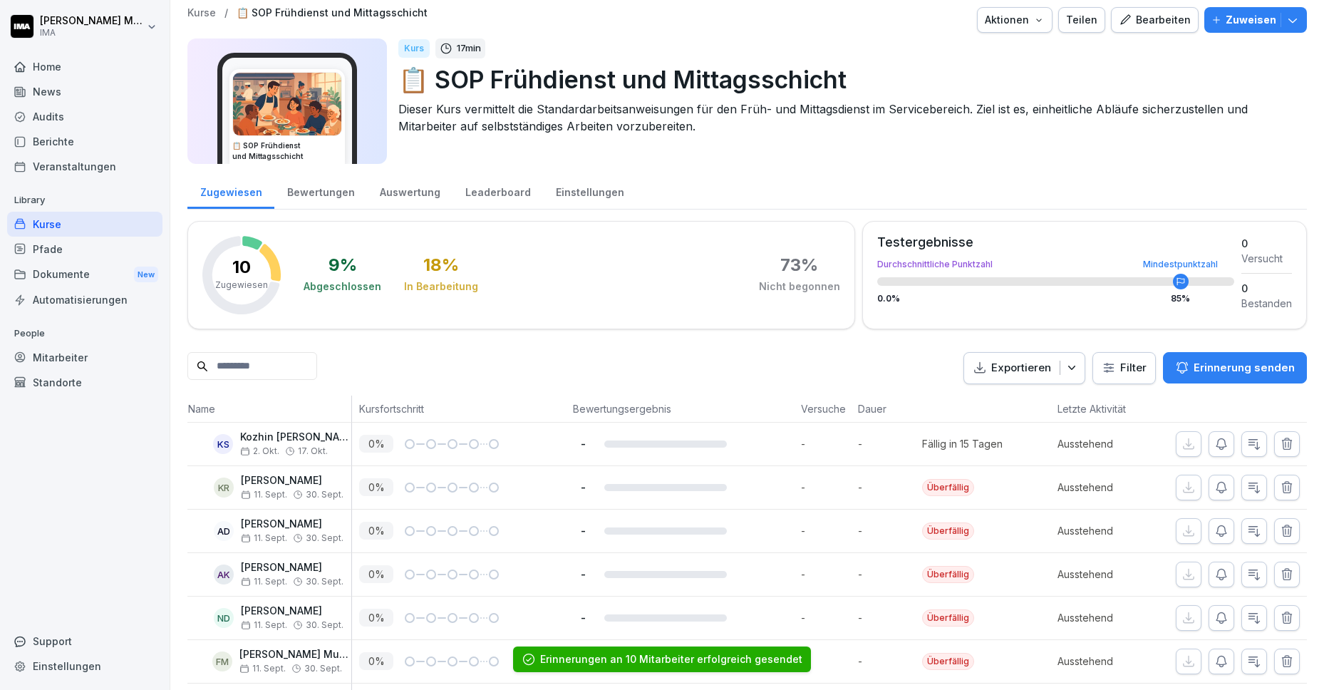
scroll to position [0, 0]
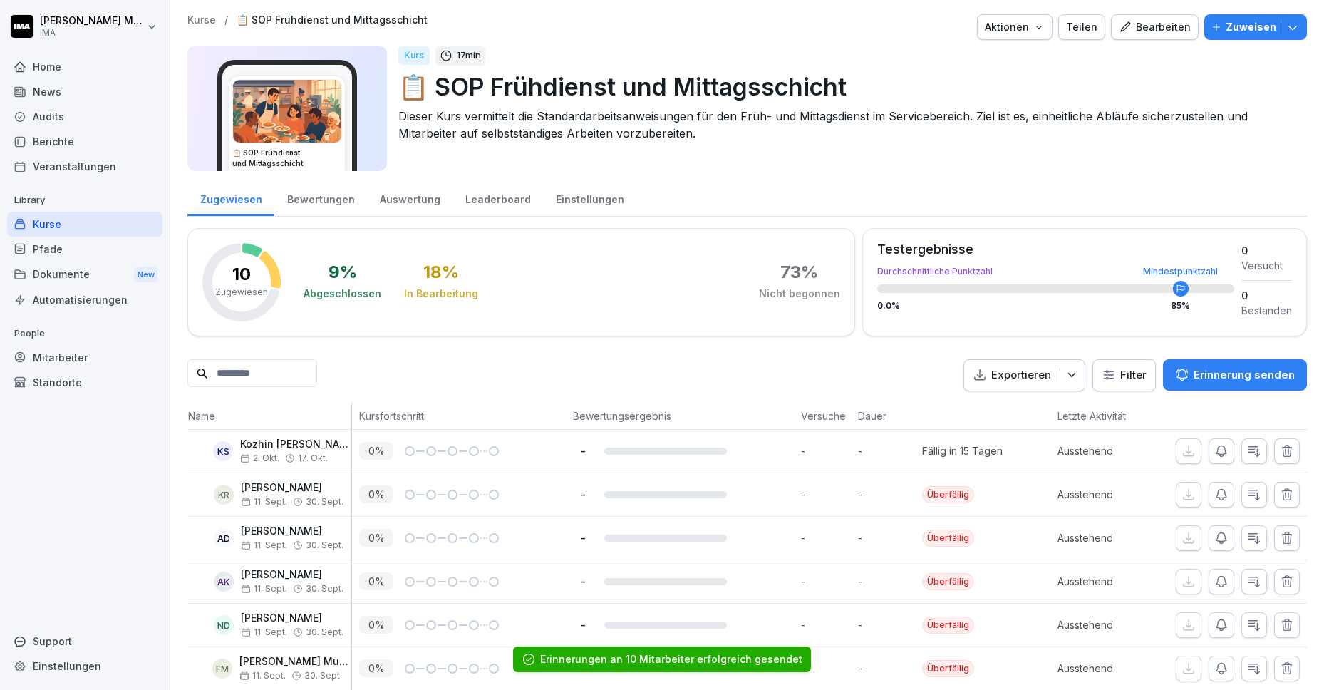
click at [197, 16] on p "Kurse" at bounding box center [201, 20] width 29 height 12
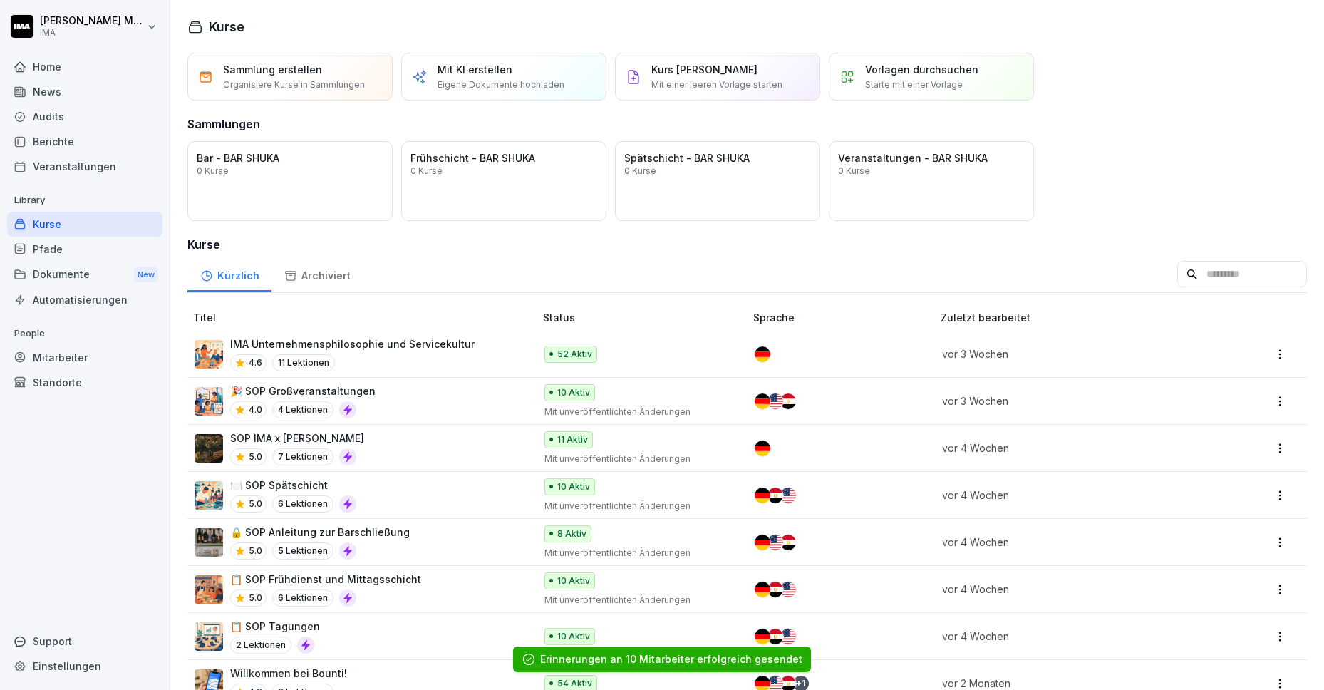
click at [403, 393] on div "🎉 SOP Großveranstaltungen 4.0 4 Lektionen" at bounding box center [358, 400] width 326 height 35
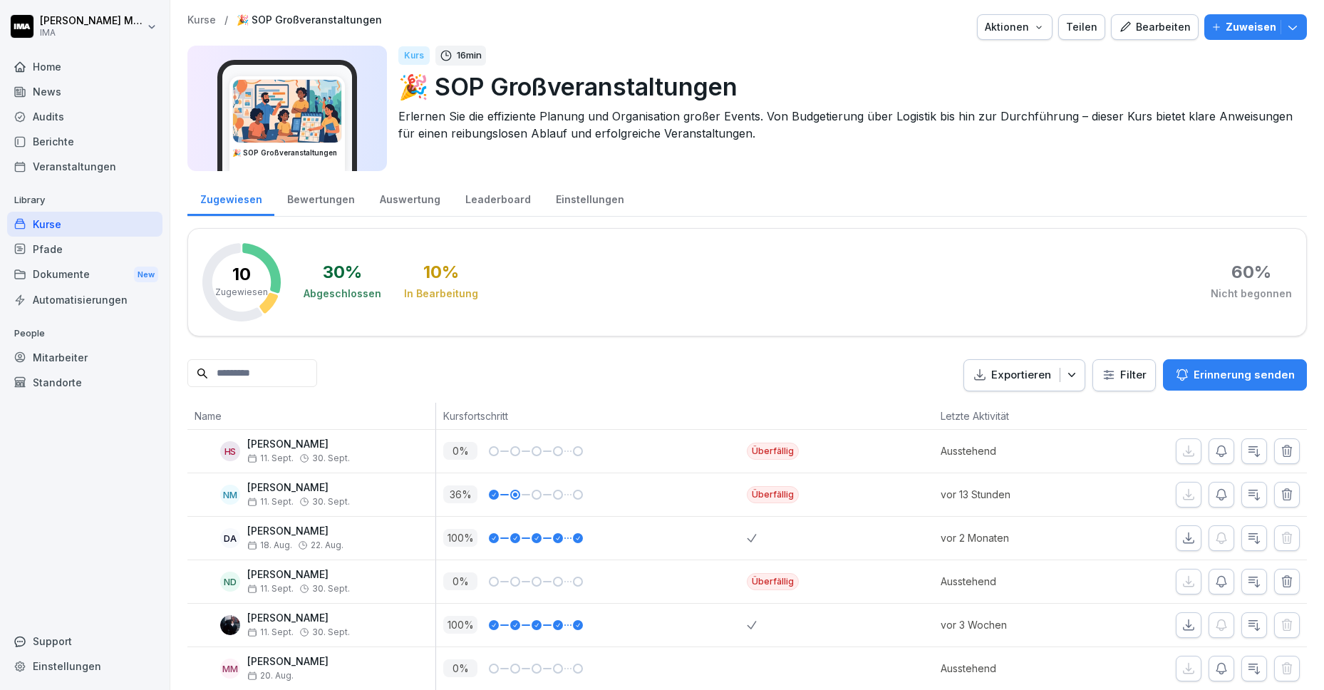
scroll to position [210, 0]
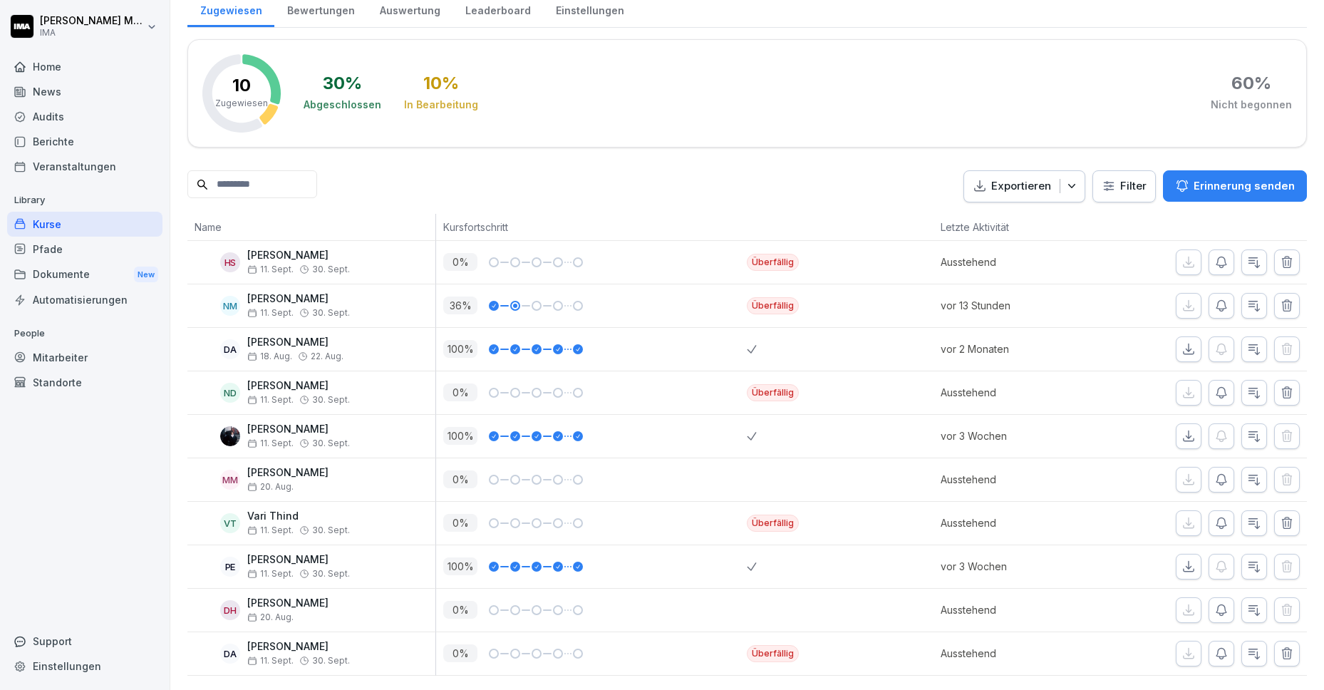
click at [1213, 178] on p "Erinnerung senden" at bounding box center [1244, 186] width 101 height 16
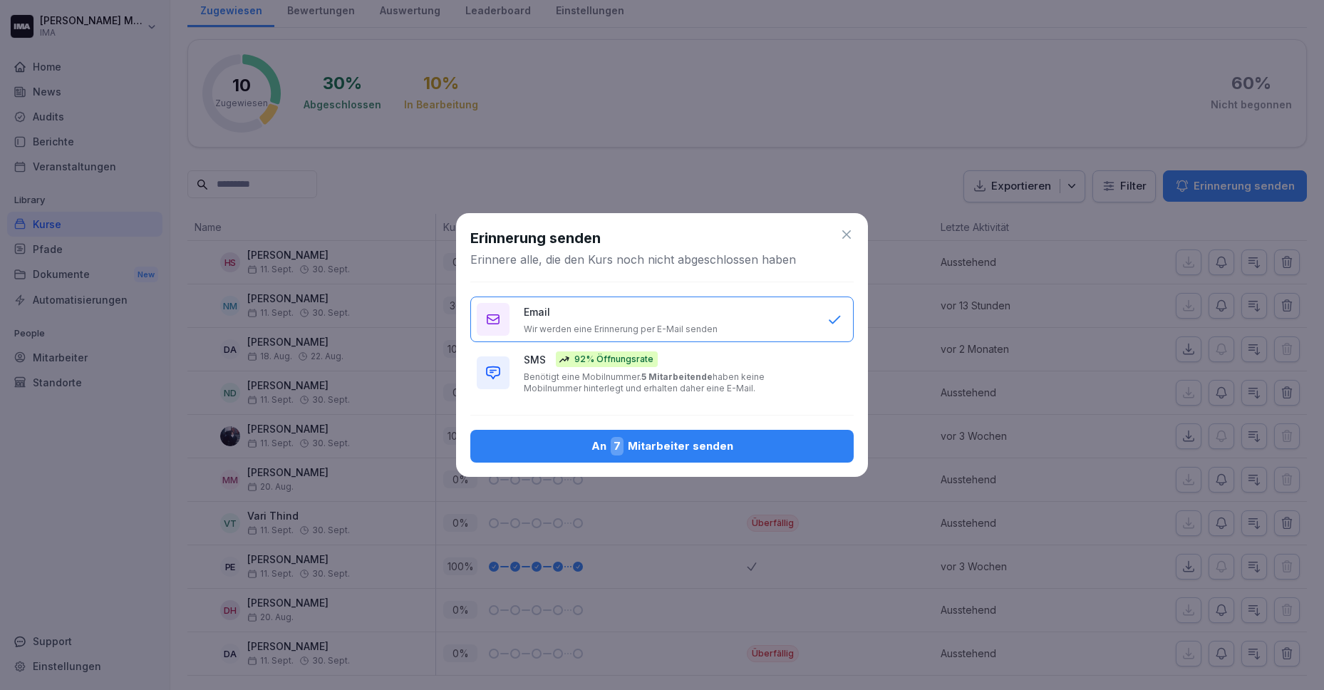
click at [631, 445] on div "An 7 Mitarbeiter senden" at bounding box center [662, 446] width 361 height 19
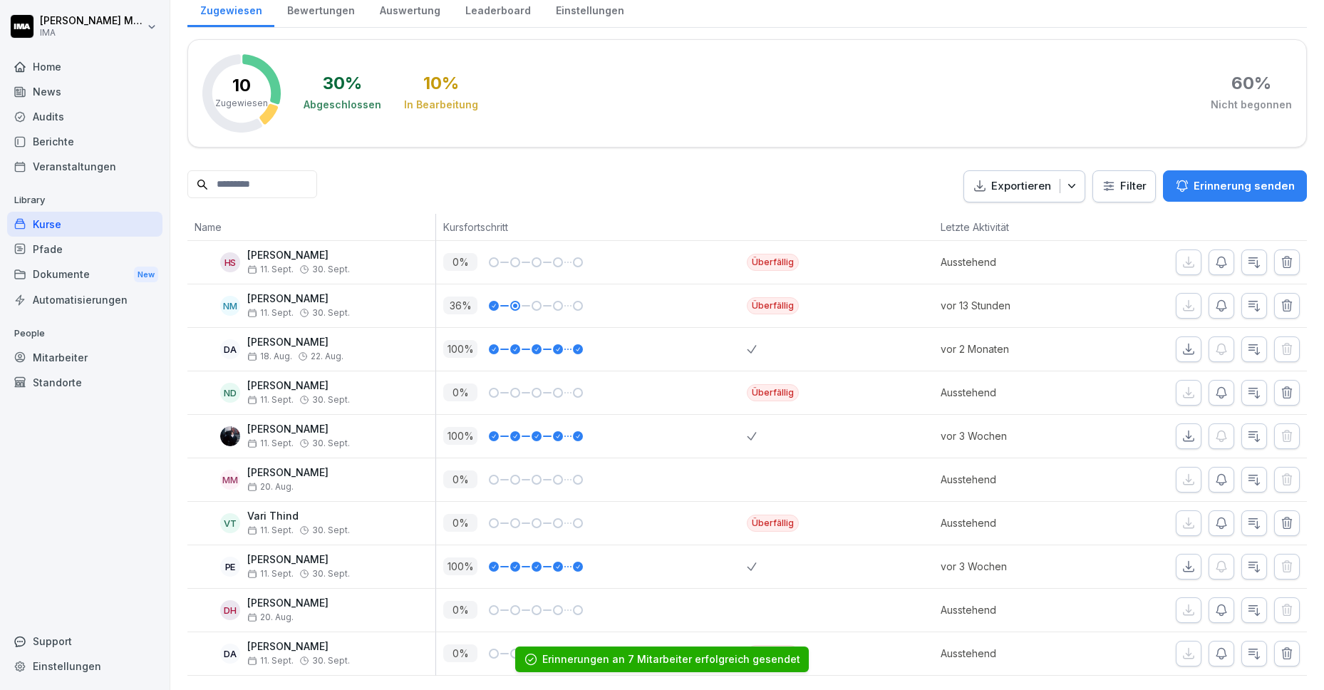
scroll to position [0, 0]
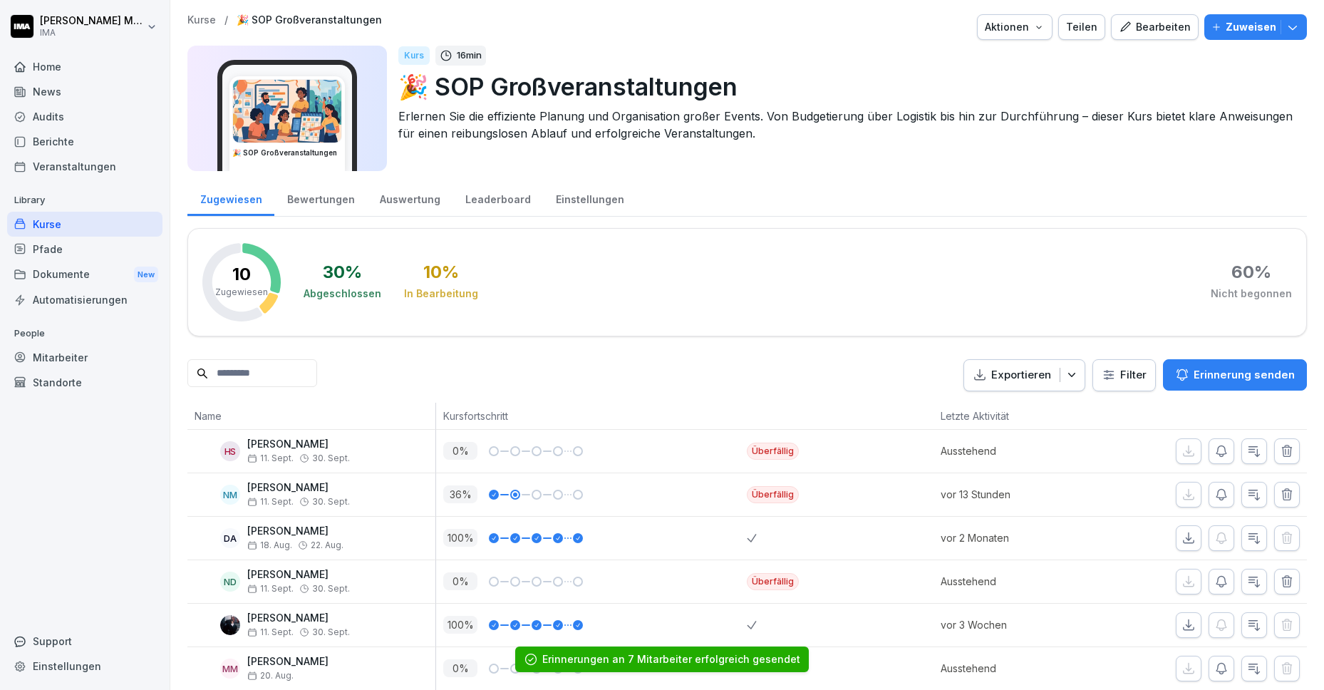
click at [207, 19] on p "Kurse" at bounding box center [201, 20] width 29 height 12
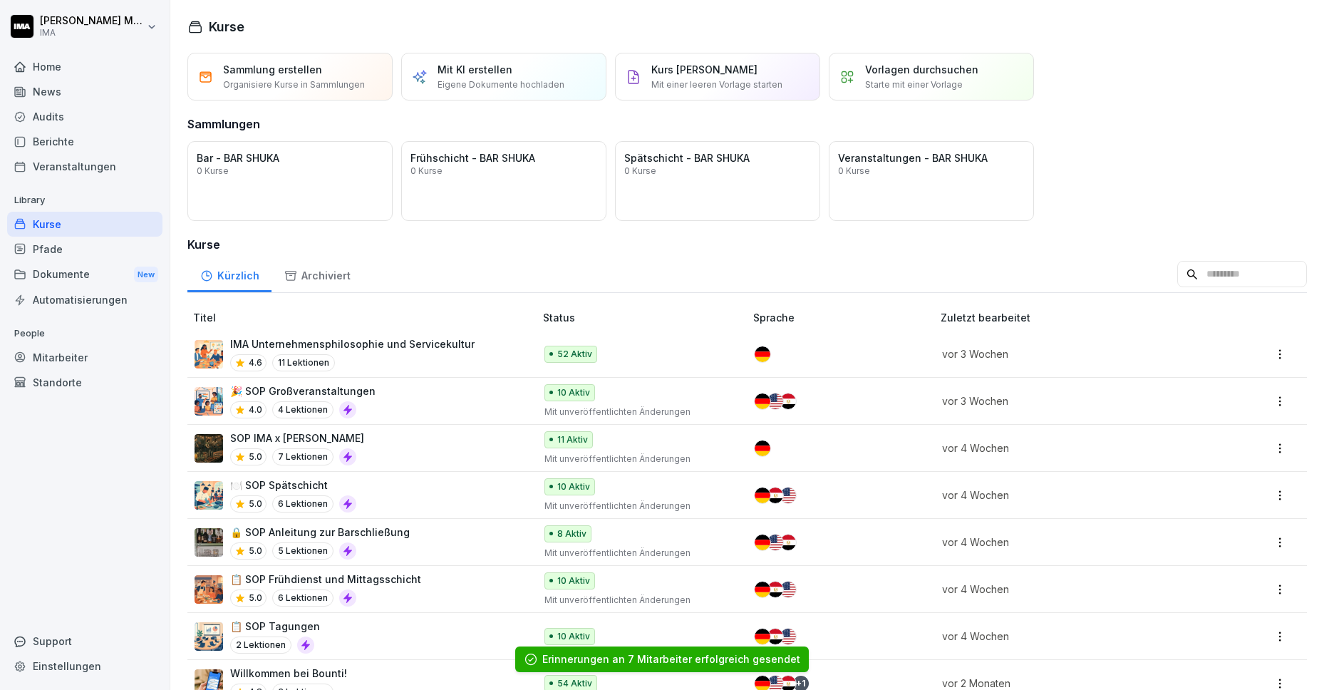
click at [1104, 358] on p "vor 3 Wochen" at bounding box center [1069, 353] width 254 height 15
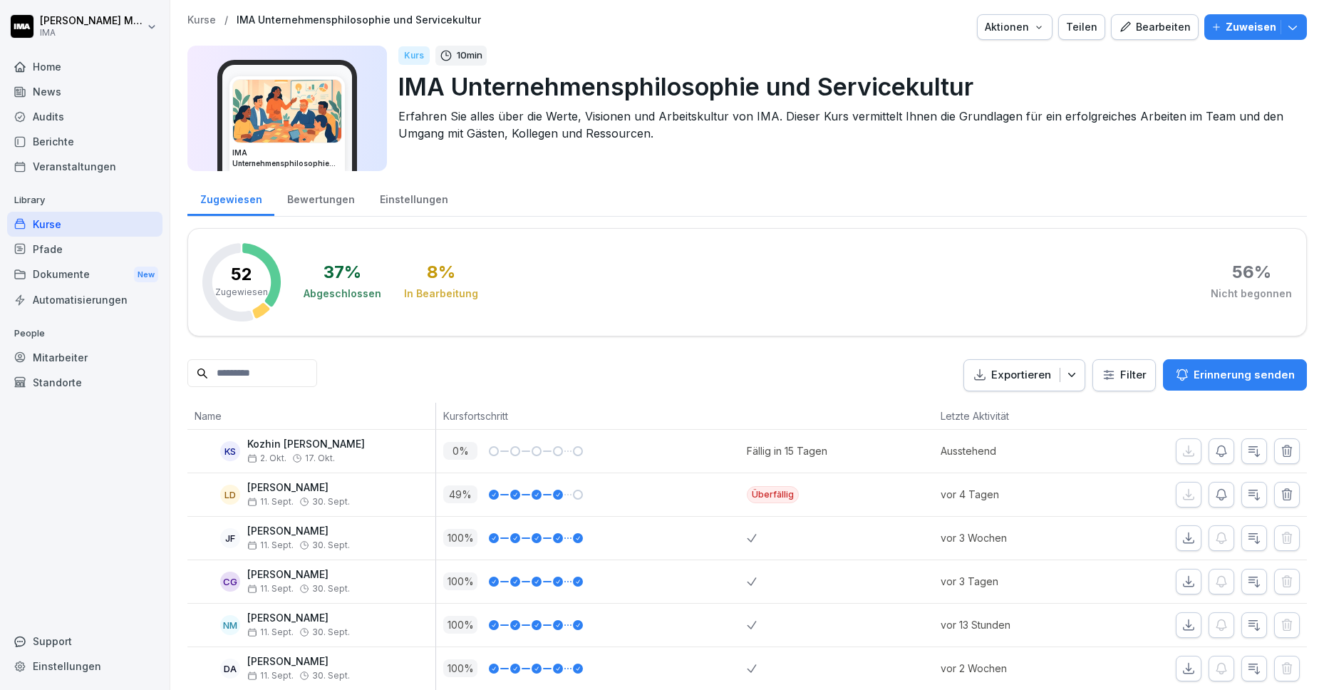
click at [1201, 377] on p "Erinnerung senden" at bounding box center [1244, 375] width 101 height 16
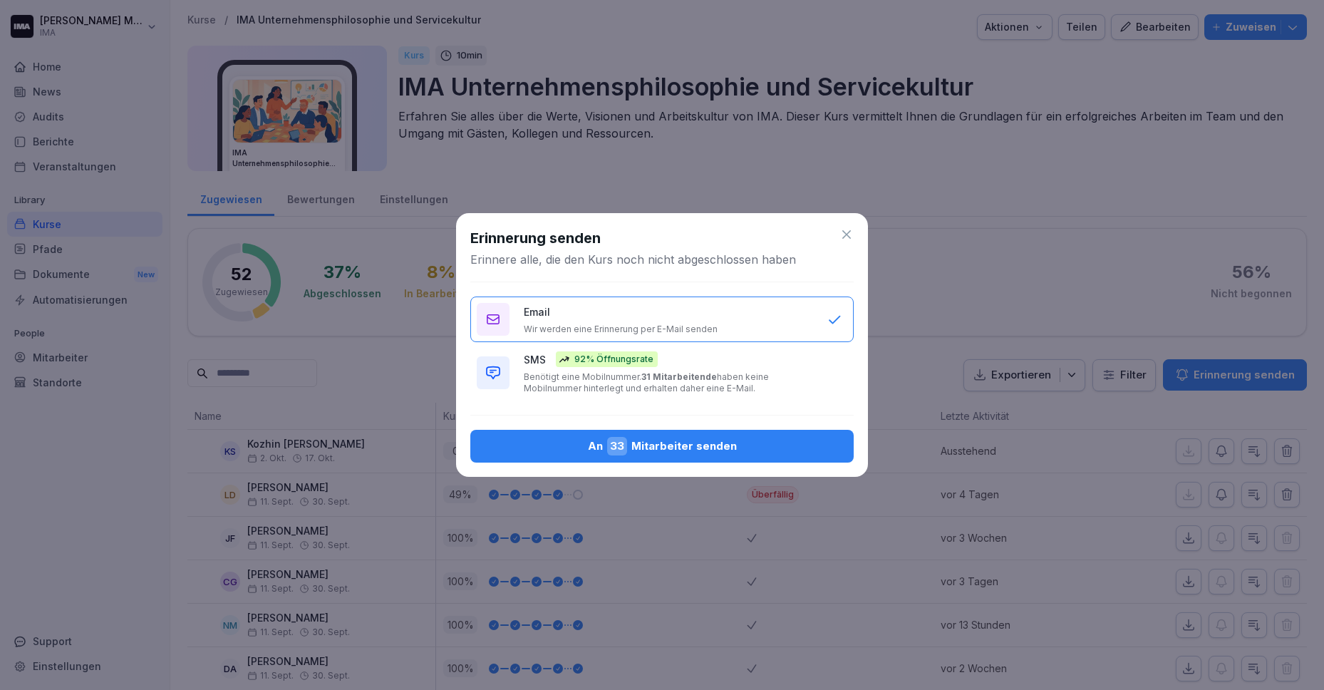
click at [555, 440] on div "An 33 Mitarbeiter senden" at bounding box center [662, 446] width 361 height 19
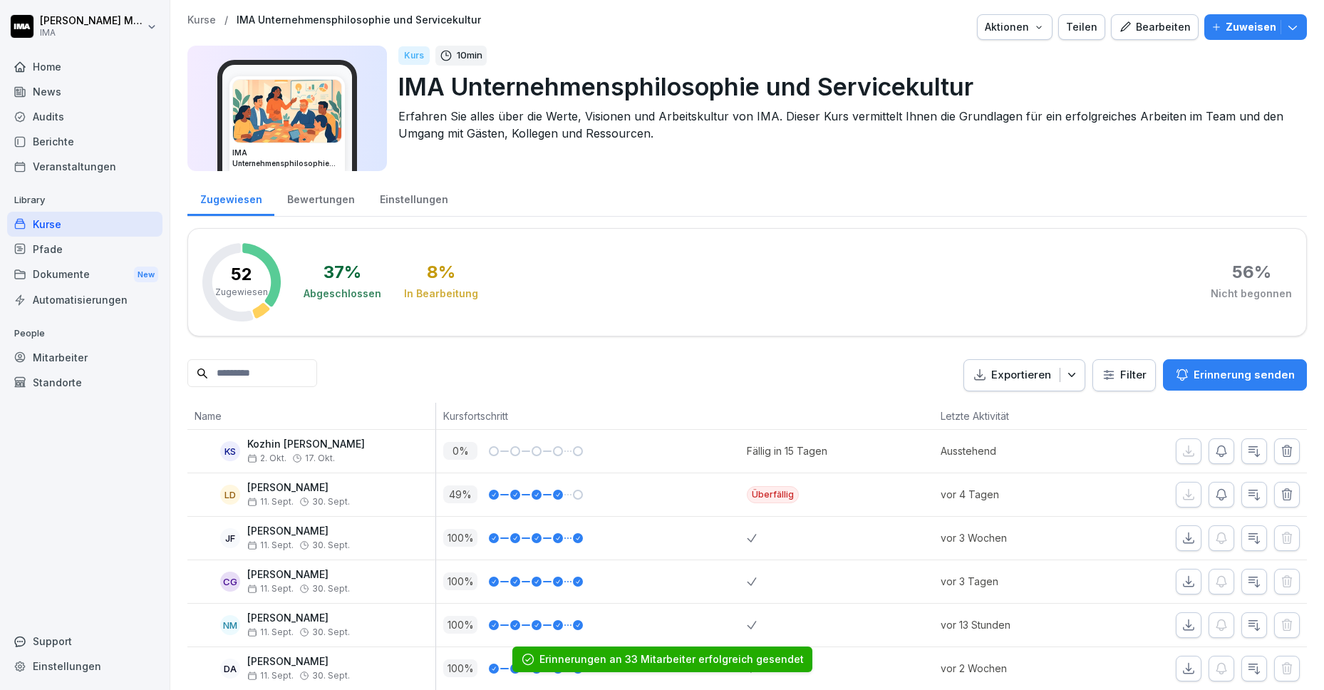
click at [205, 19] on p "Kurse" at bounding box center [201, 20] width 29 height 12
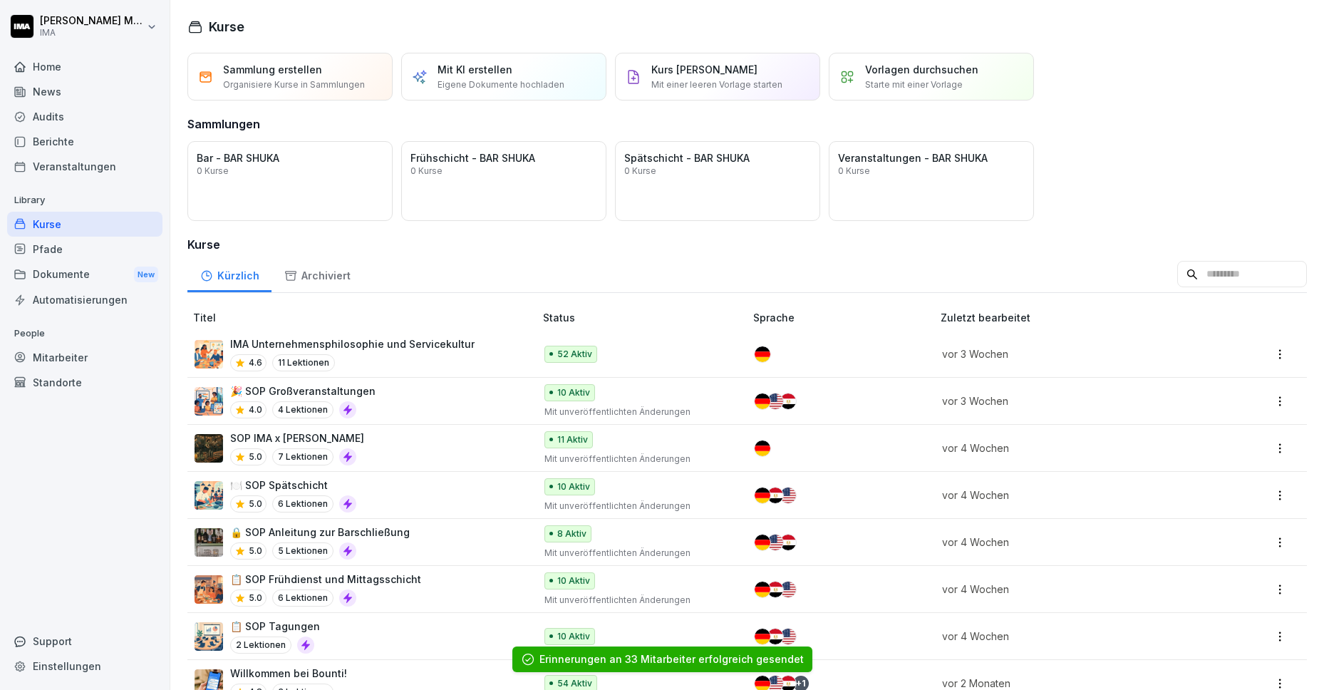
scroll to position [180, 0]
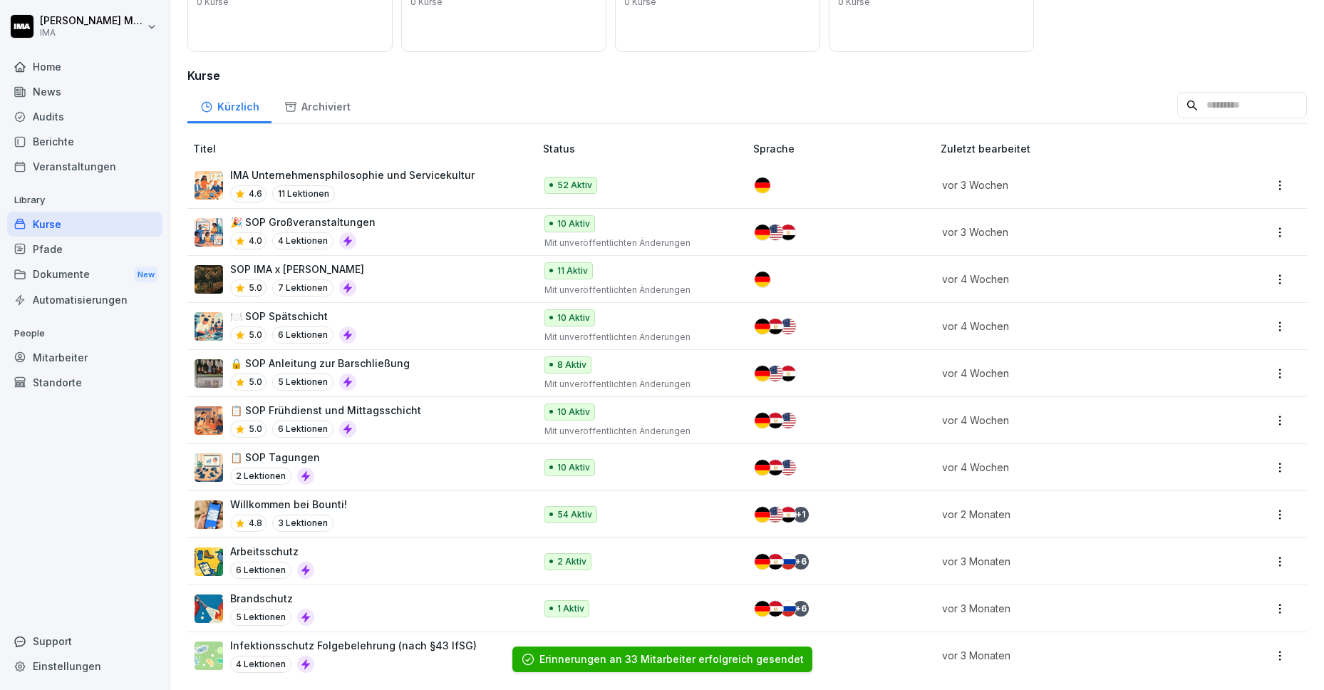
click at [877, 319] on div at bounding box center [836, 327] width 163 height 16
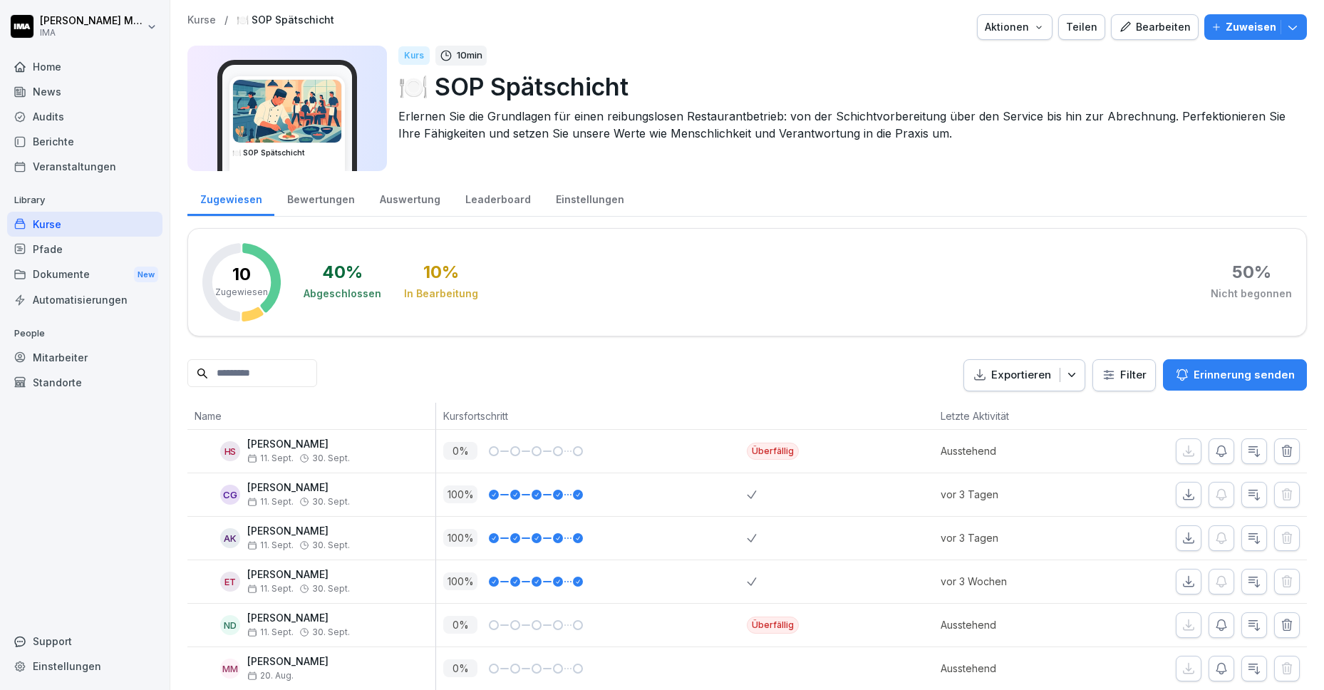
click at [1223, 363] on button "Erinnerung senden" at bounding box center [1235, 374] width 144 height 31
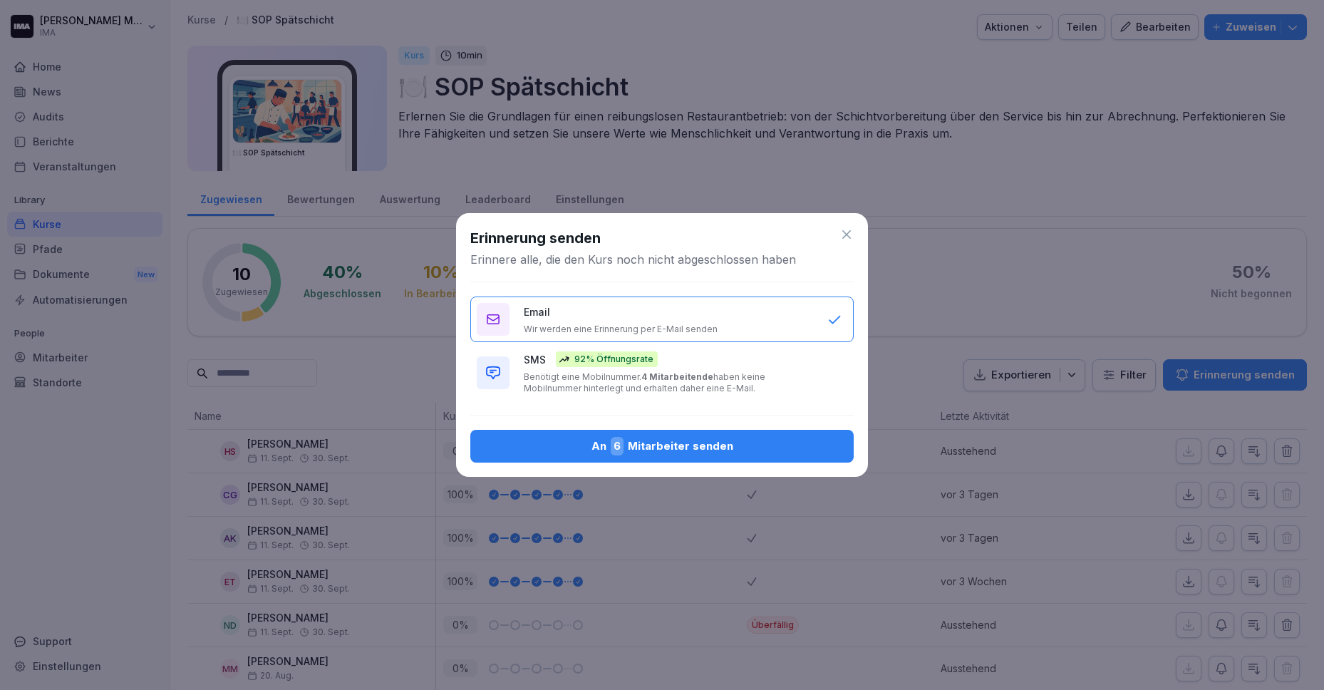
click at [678, 445] on div "An 6 Mitarbeiter senden" at bounding box center [662, 446] width 361 height 19
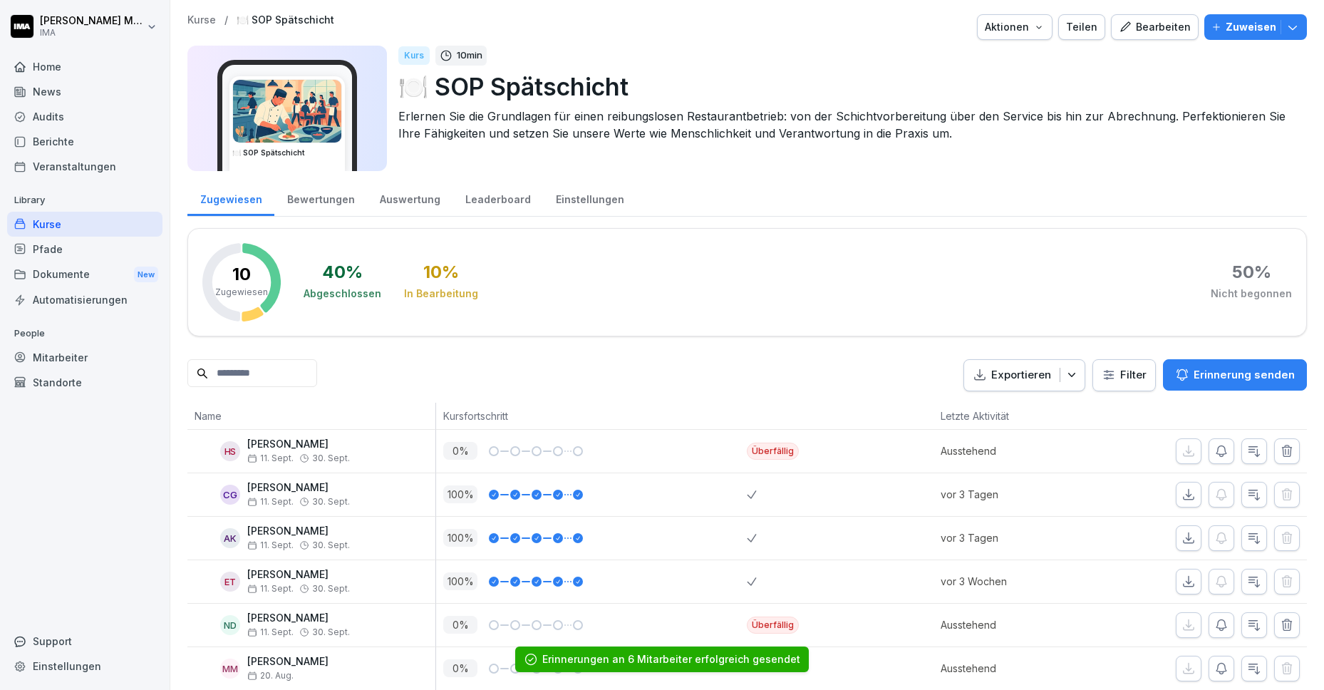
click at [200, 25] on p "Kurse" at bounding box center [201, 20] width 29 height 12
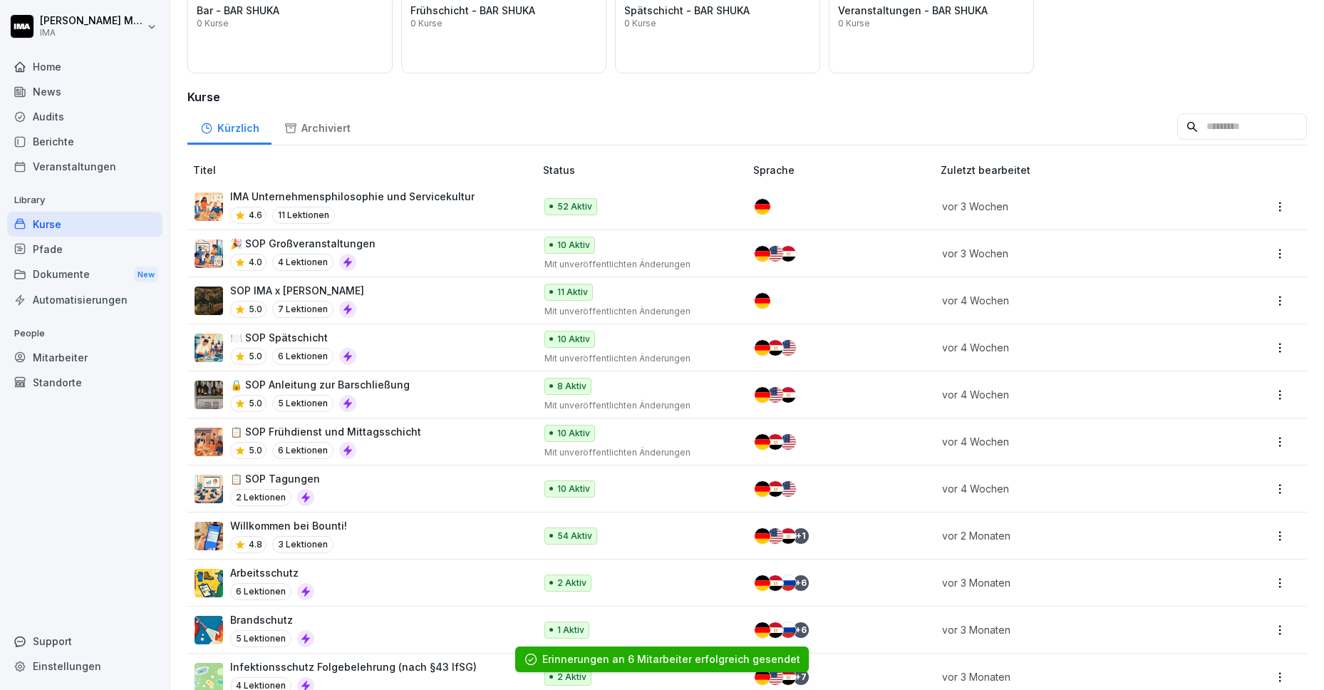
scroll to position [180, 0]
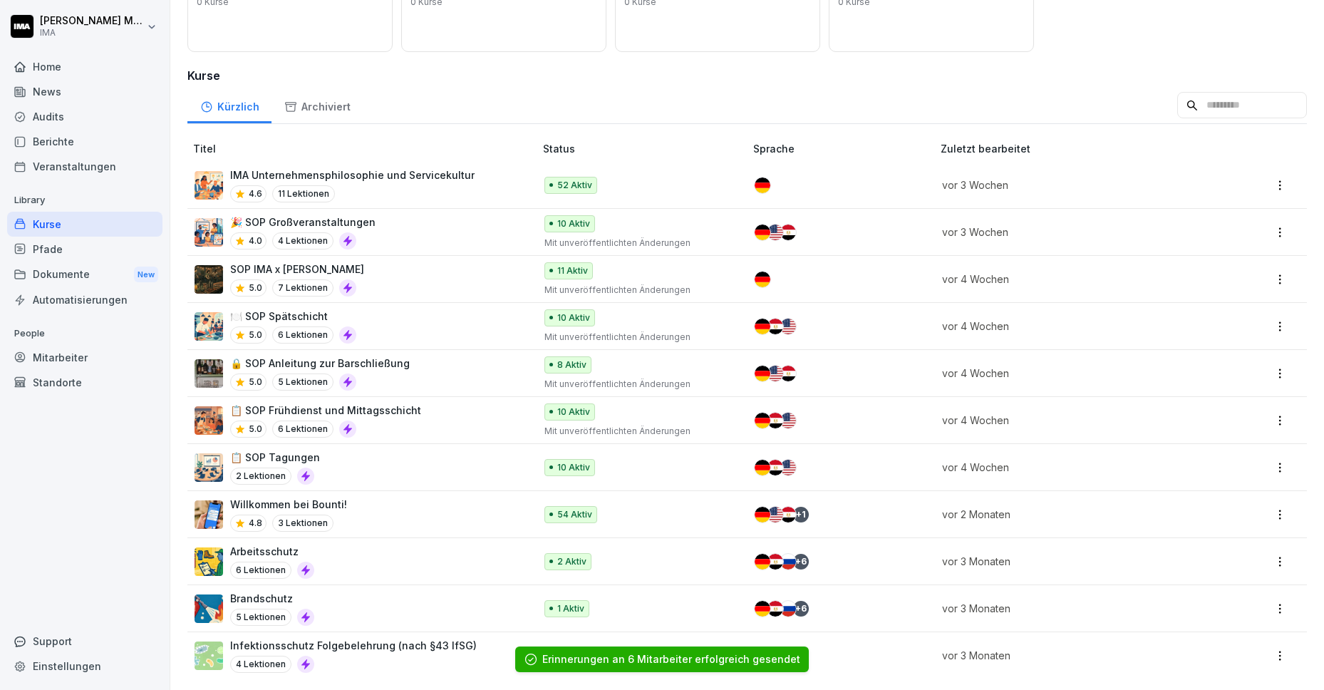
click at [474, 358] on div "🔒 SOP Anleitung zur Barschließung 5.0 5 Lektionen" at bounding box center [358, 373] width 326 height 35
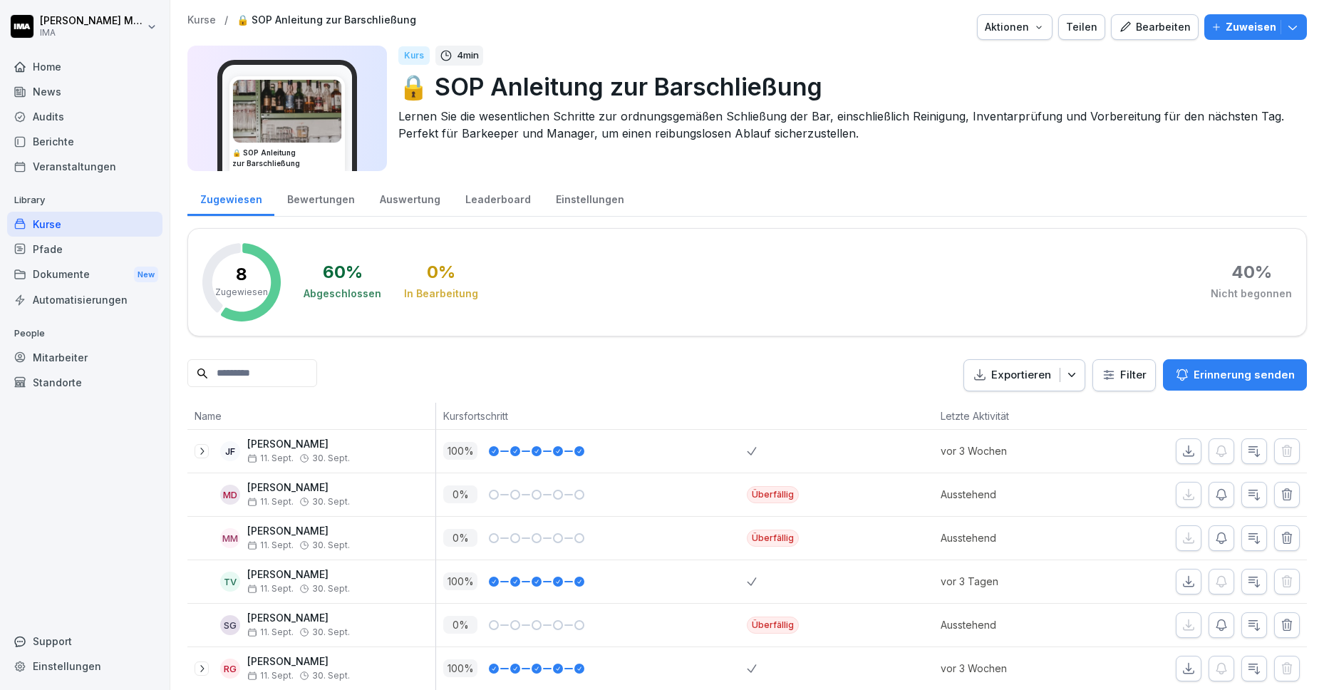
scroll to position [123, 0]
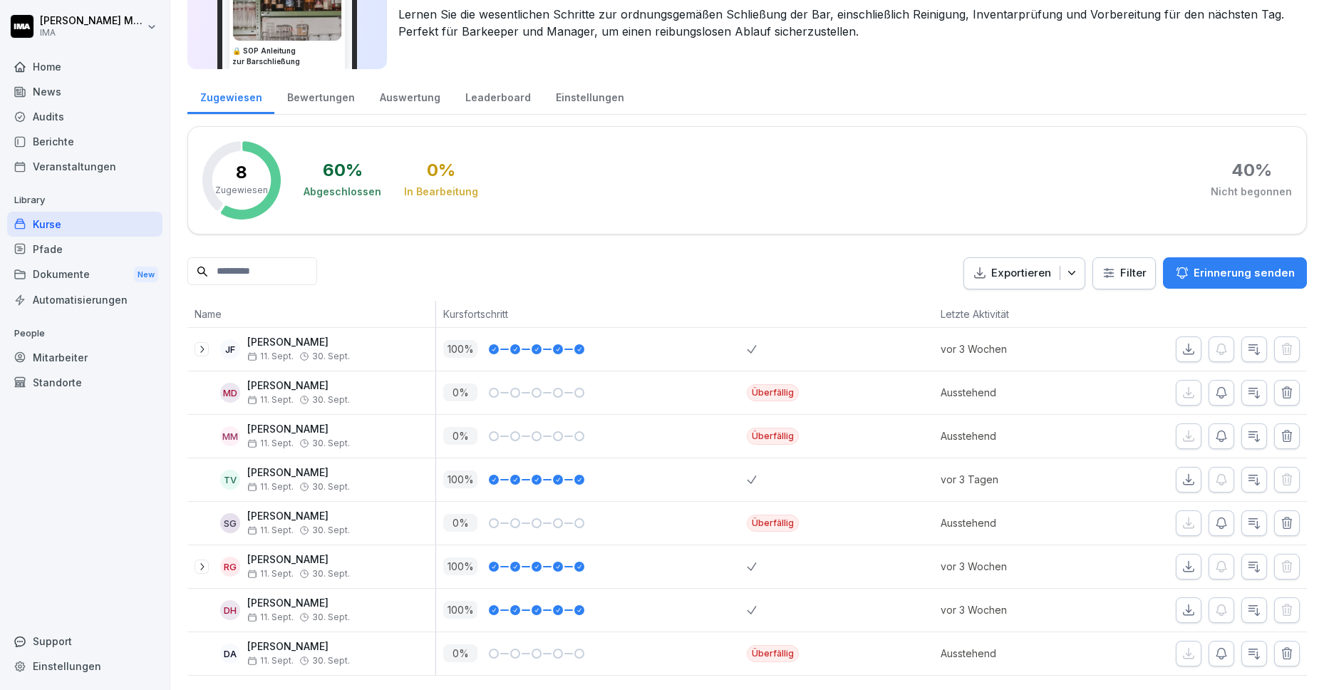
click at [1193, 257] on button "Erinnerung senden" at bounding box center [1235, 272] width 144 height 31
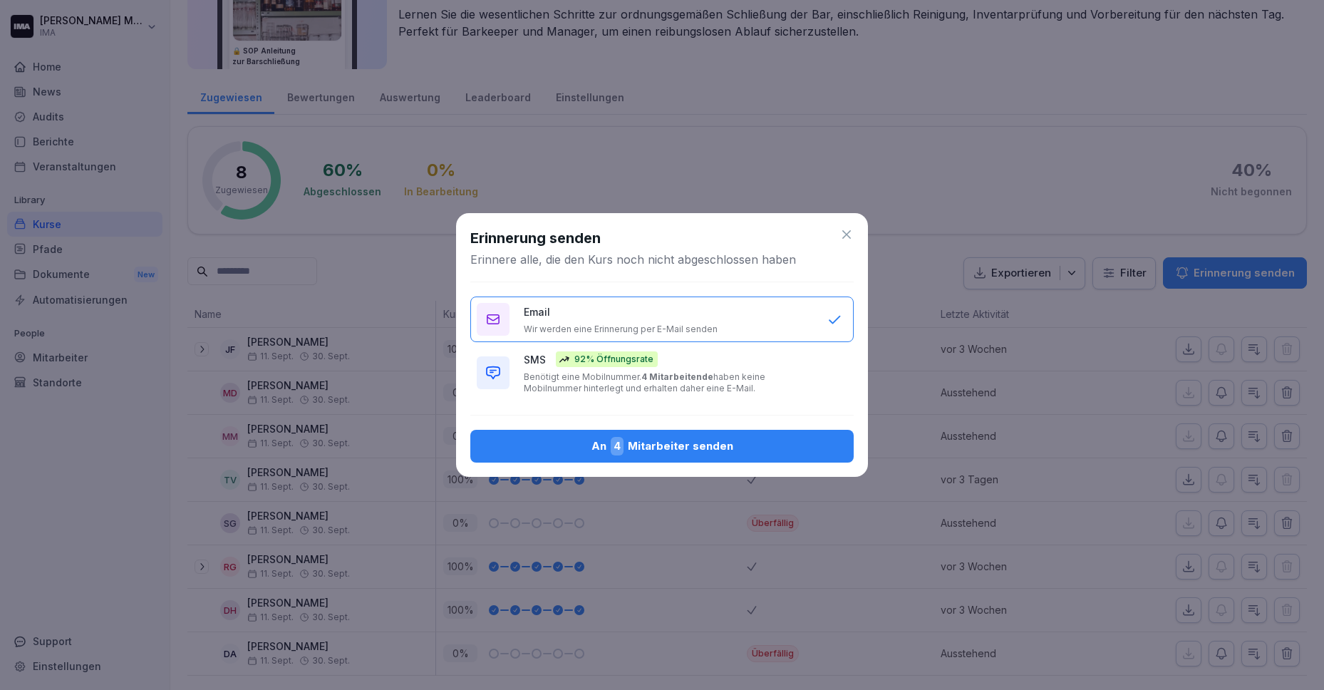
click at [693, 444] on div "An 4 Mitarbeiter senden" at bounding box center [662, 446] width 361 height 19
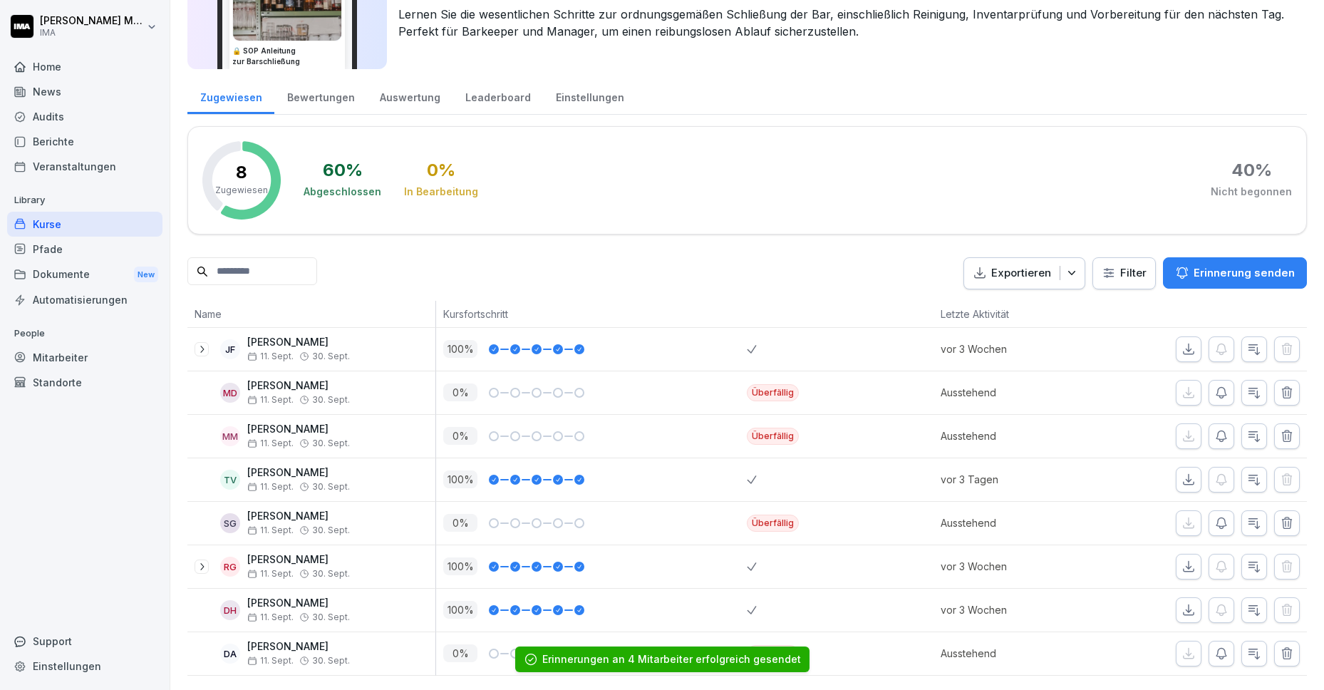
scroll to position [0, 0]
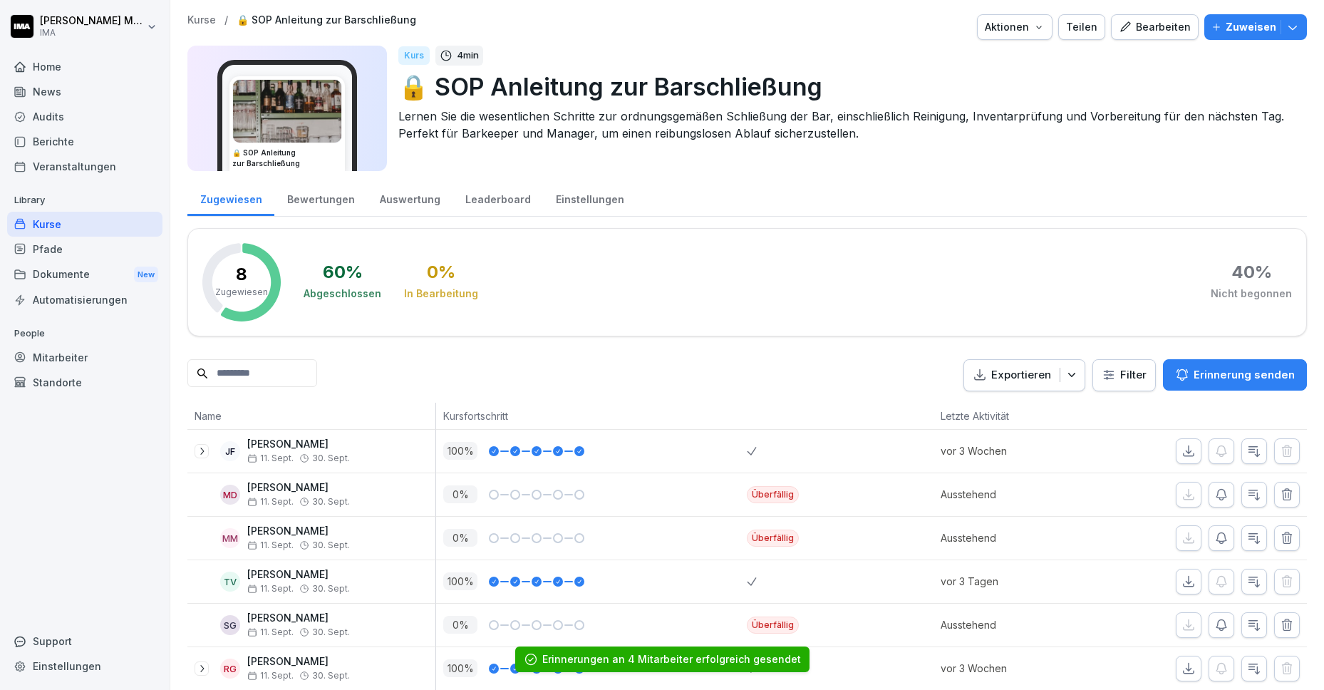
click at [196, 11] on div "Kurse / 🔒 SOP Anleitung zur Barschließung Aktionen Teilen Bearbeiten Zuweisen 🔒…" at bounding box center [747, 396] width 1154 height 792
click at [202, 19] on p "Kurse" at bounding box center [201, 20] width 29 height 12
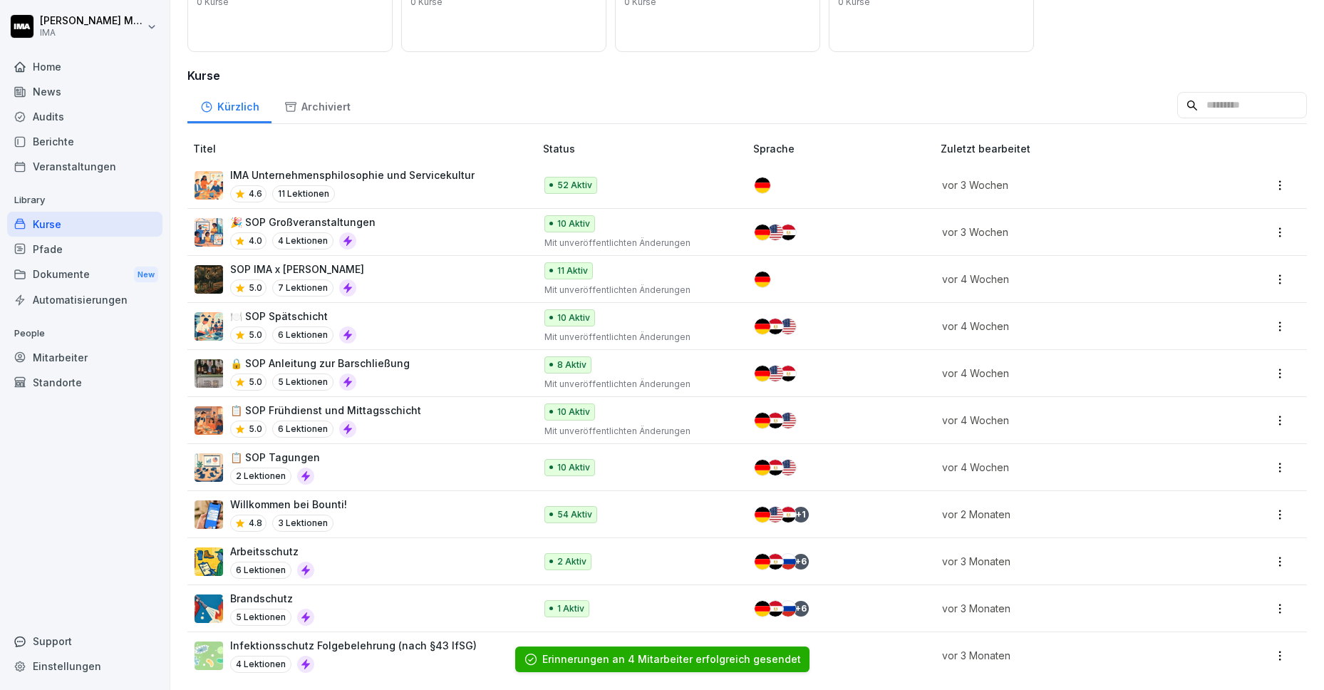
scroll to position [180, 0]
click at [420, 453] on div "📋 SOP Tagungen 2 Lektionen" at bounding box center [358, 467] width 326 height 35
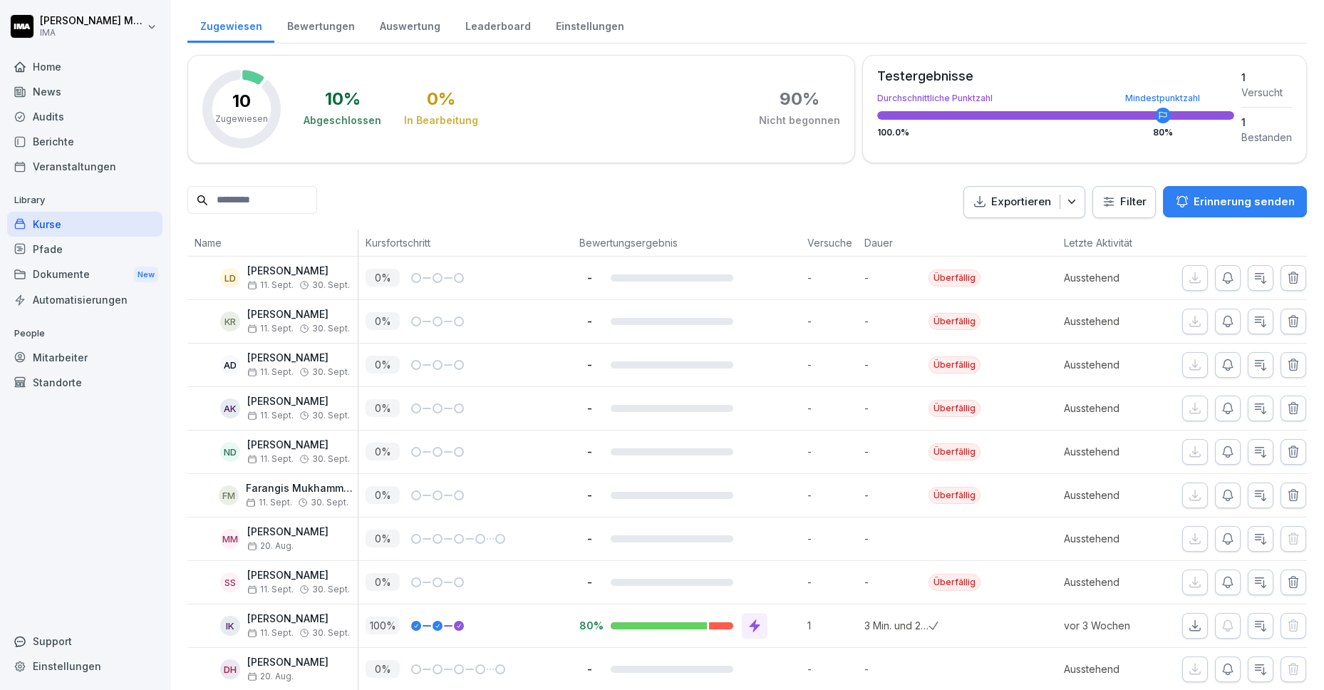
scroll to position [210, 0]
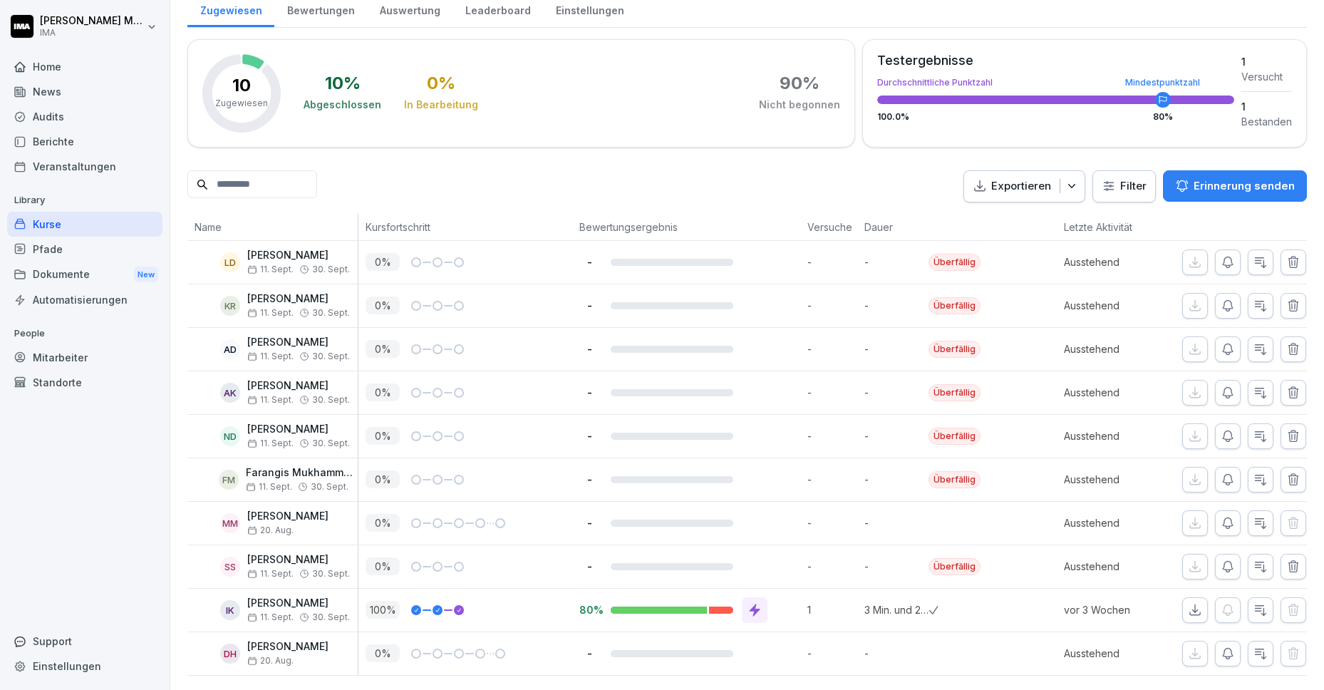
click at [1216, 178] on p "Erinnerung senden" at bounding box center [1244, 186] width 101 height 16
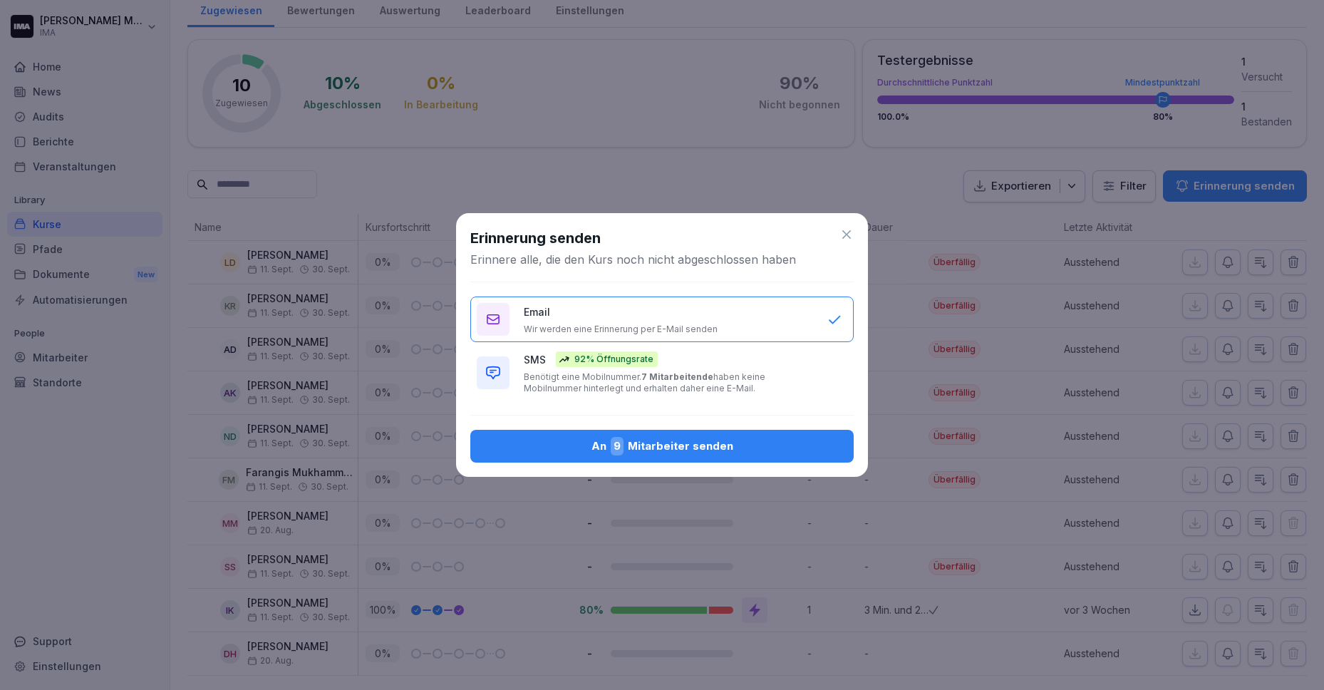
click at [749, 444] on div "An 9 Mitarbeiter senden" at bounding box center [662, 446] width 361 height 19
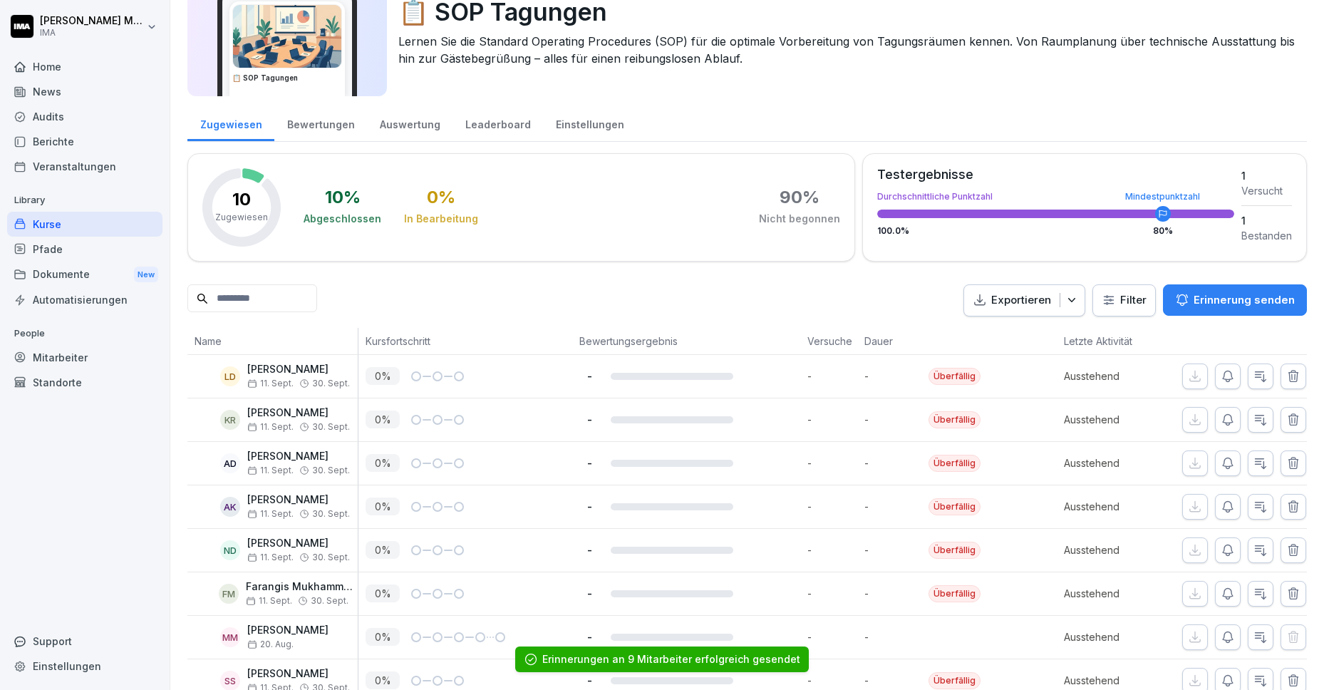
scroll to position [0, 0]
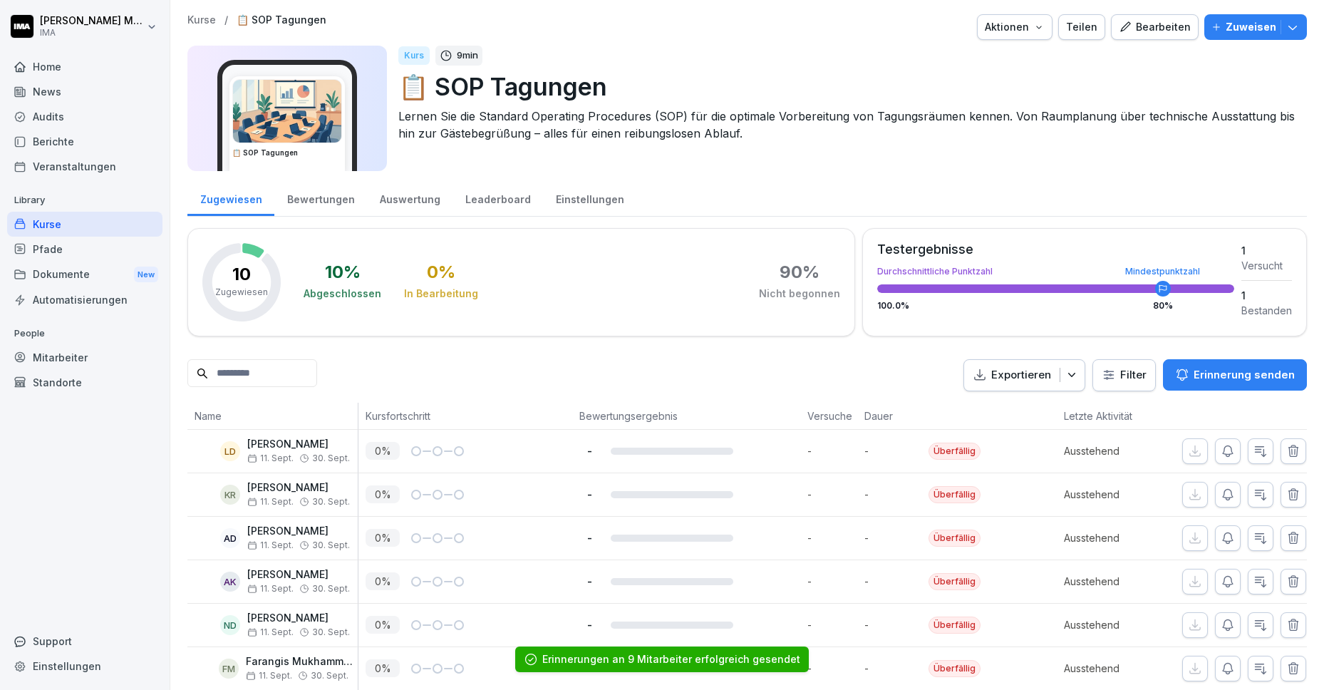
click at [202, 22] on p "Kurse" at bounding box center [201, 20] width 29 height 12
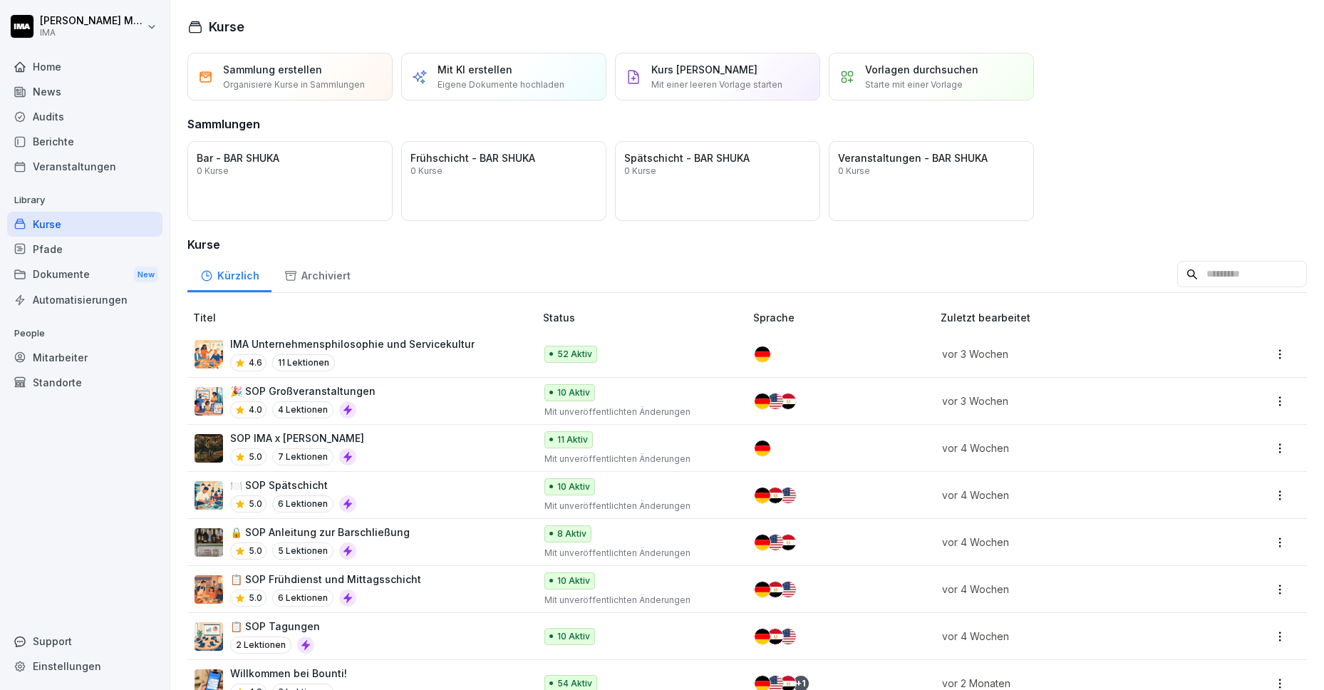
click at [41, 64] on div "Home" at bounding box center [84, 66] width 155 height 25
